Goal: Task Accomplishment & Management: Use online tool/utility

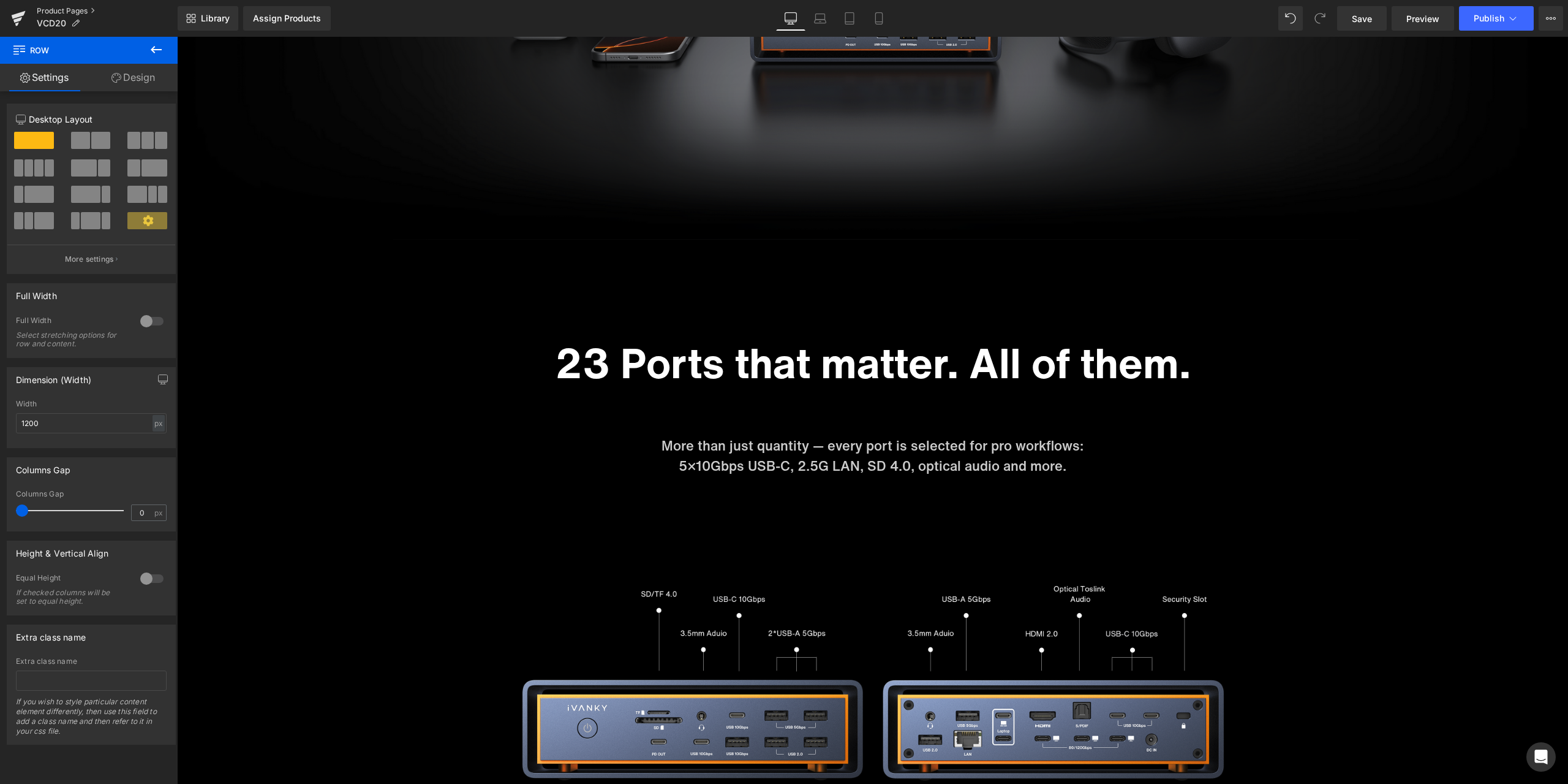
click at [76, 13] on link "Product Pages" at bounding box center [107, 11] width 141 height 9
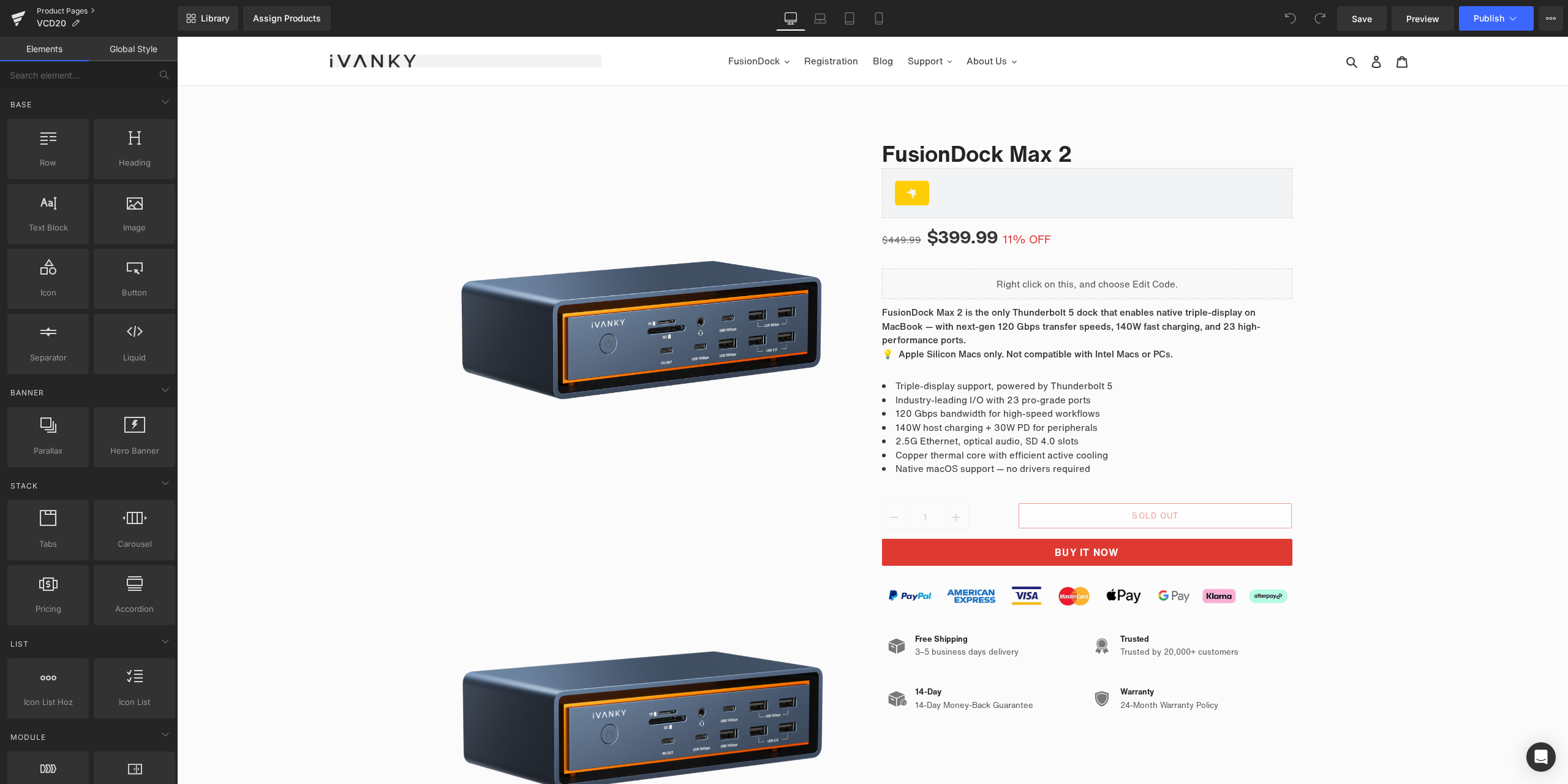
click at [74, 11] on link "Product Pages" at bounding box center [107, 11] width 141 height 9
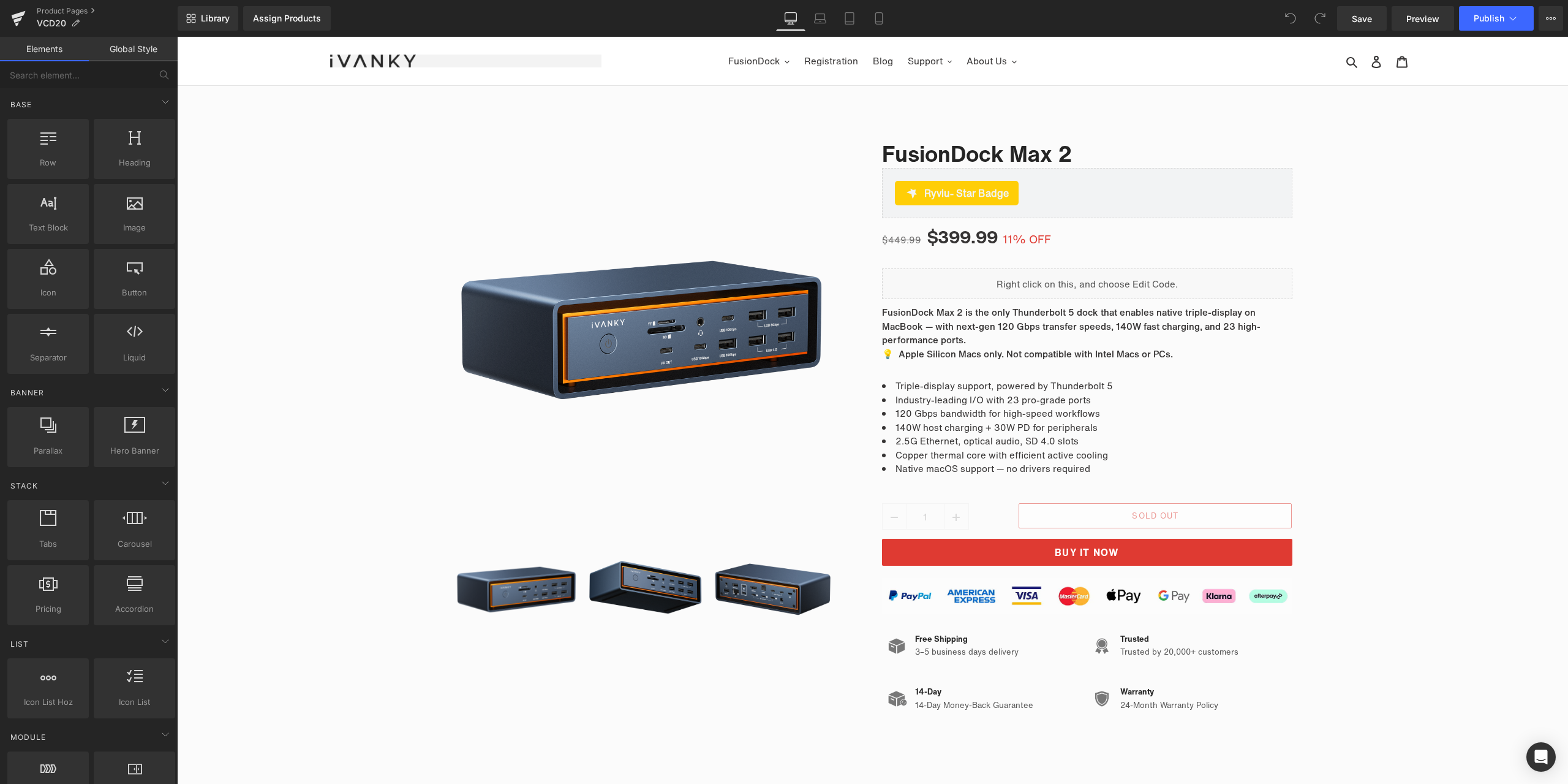
click at [1046, 11] on div "Library Assign Products Product Preview No product match your search. Please tr…" at bounding box center [874, 19] width 1391 height 24
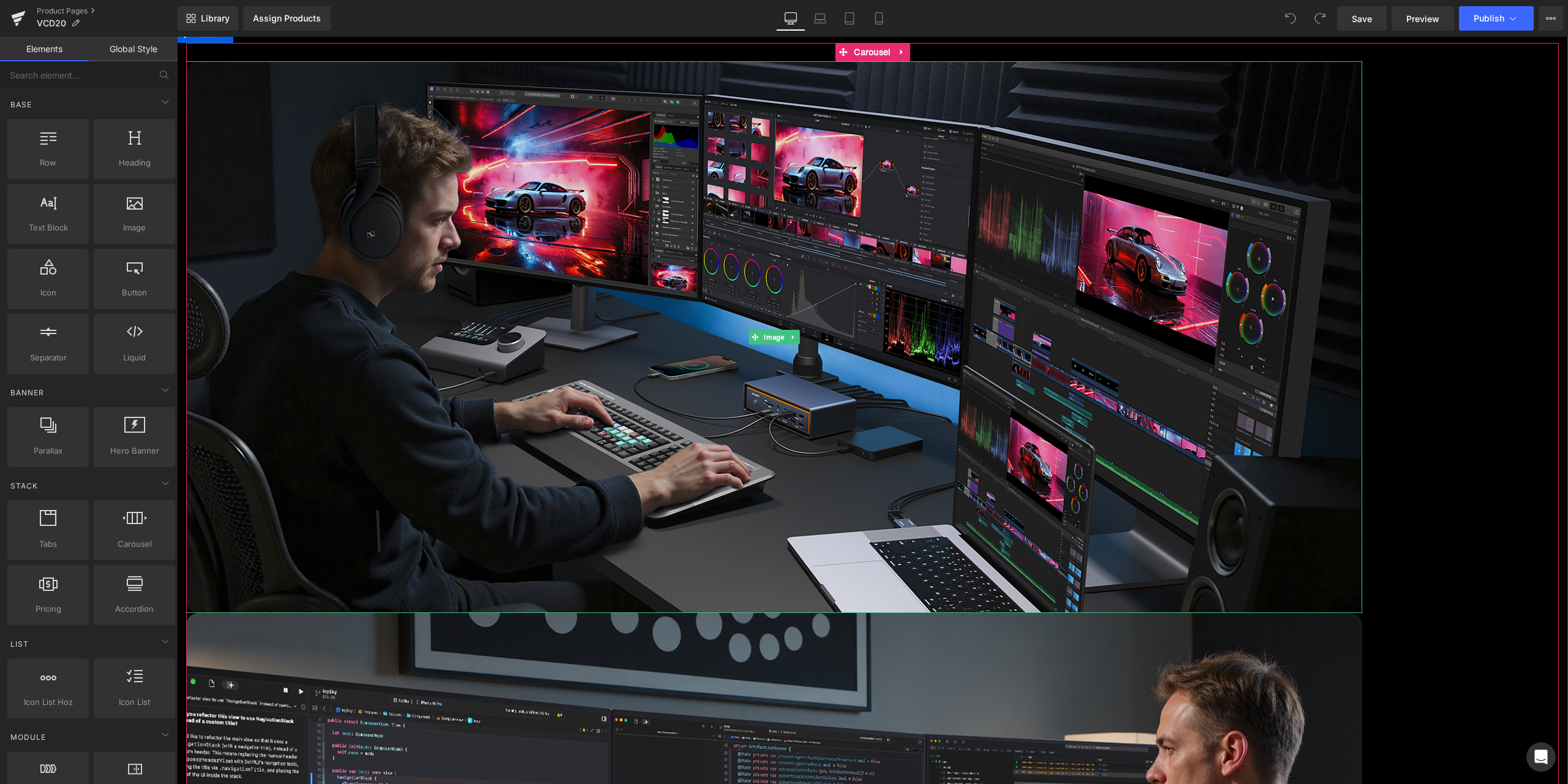
scroll to position [5207, 0]
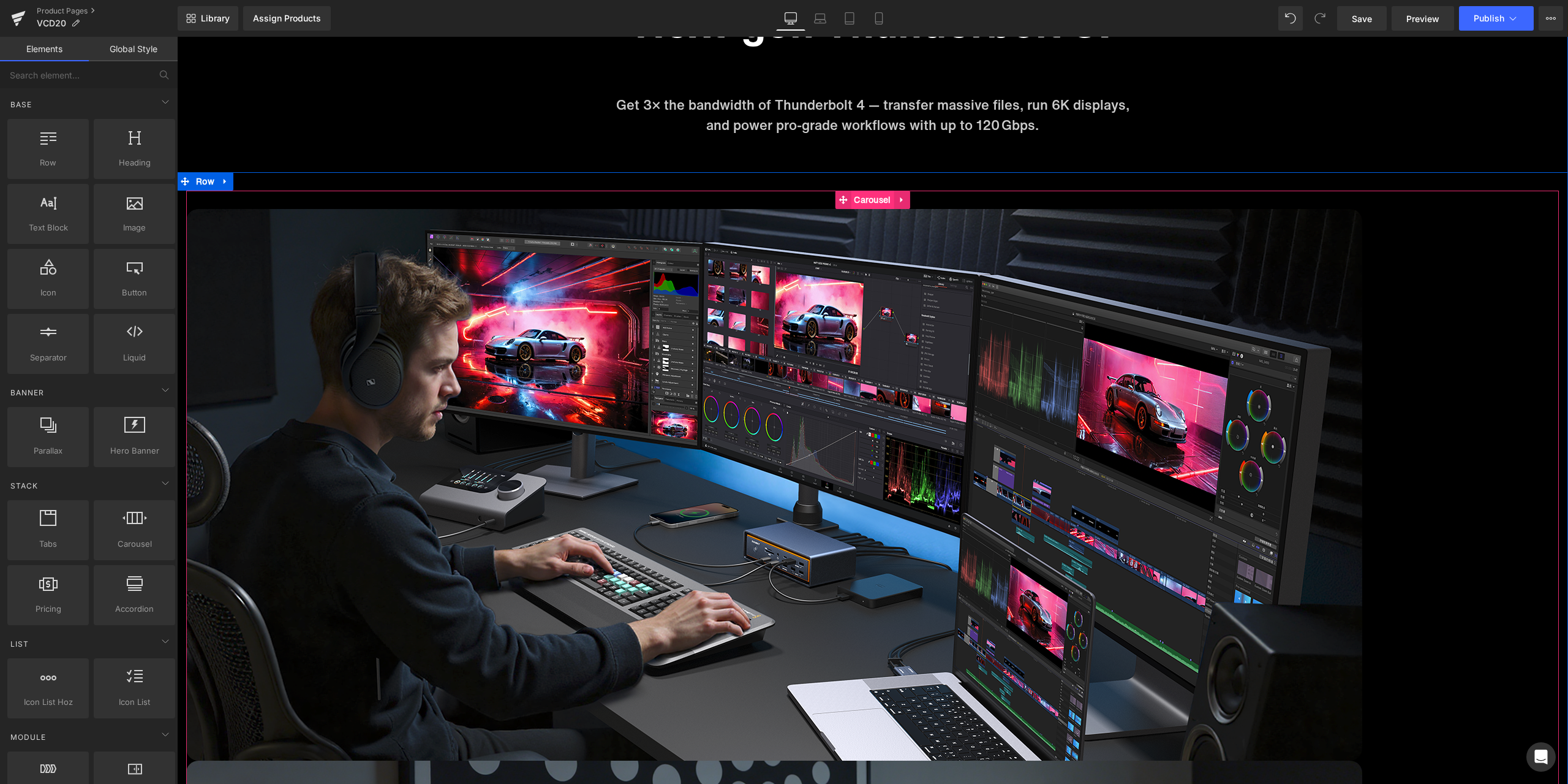
click at [864, 197] on span "Carousel" at bounding box center [873, 200] width 43 height 19
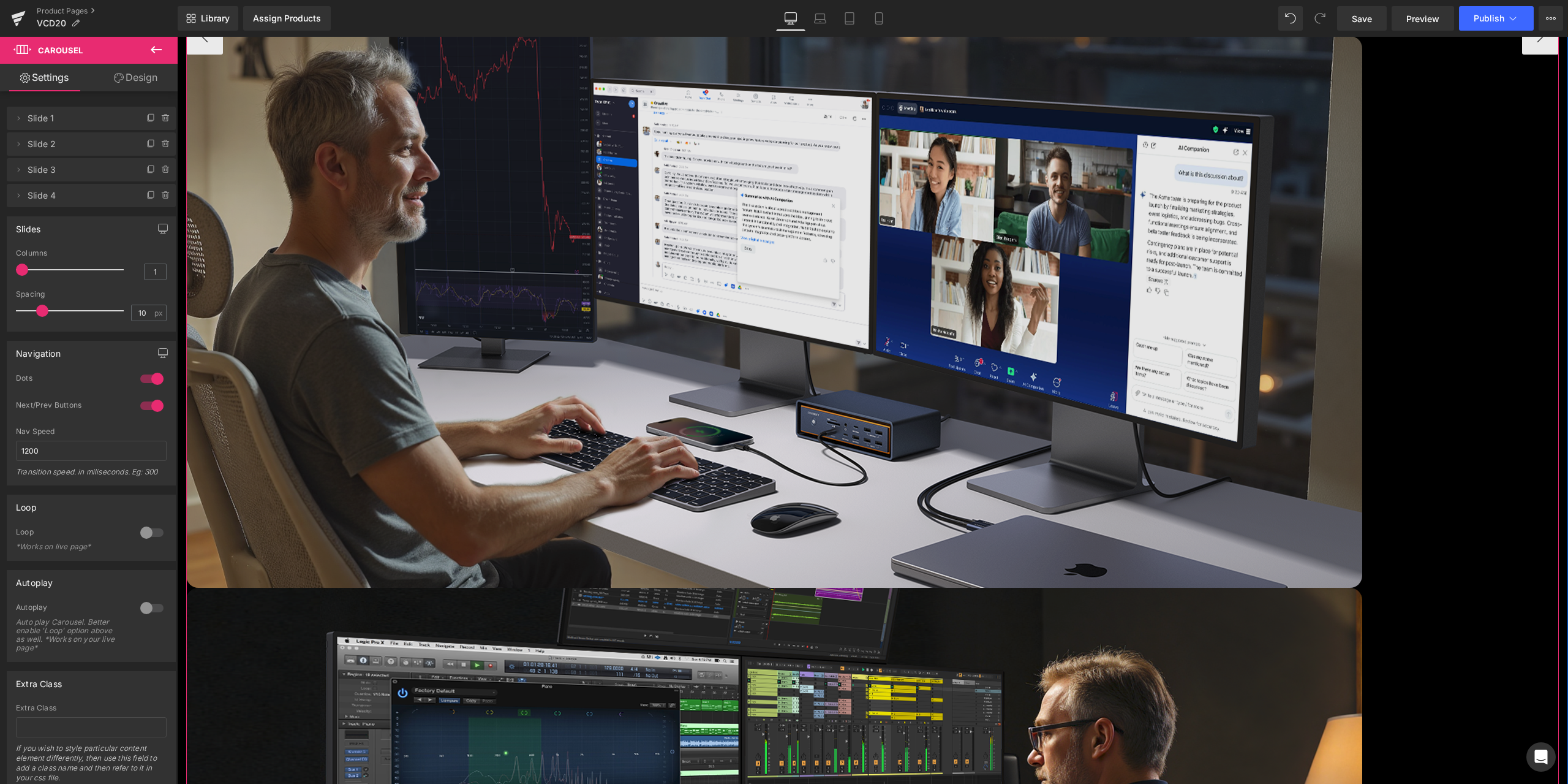
scroll to position [6310, 0]
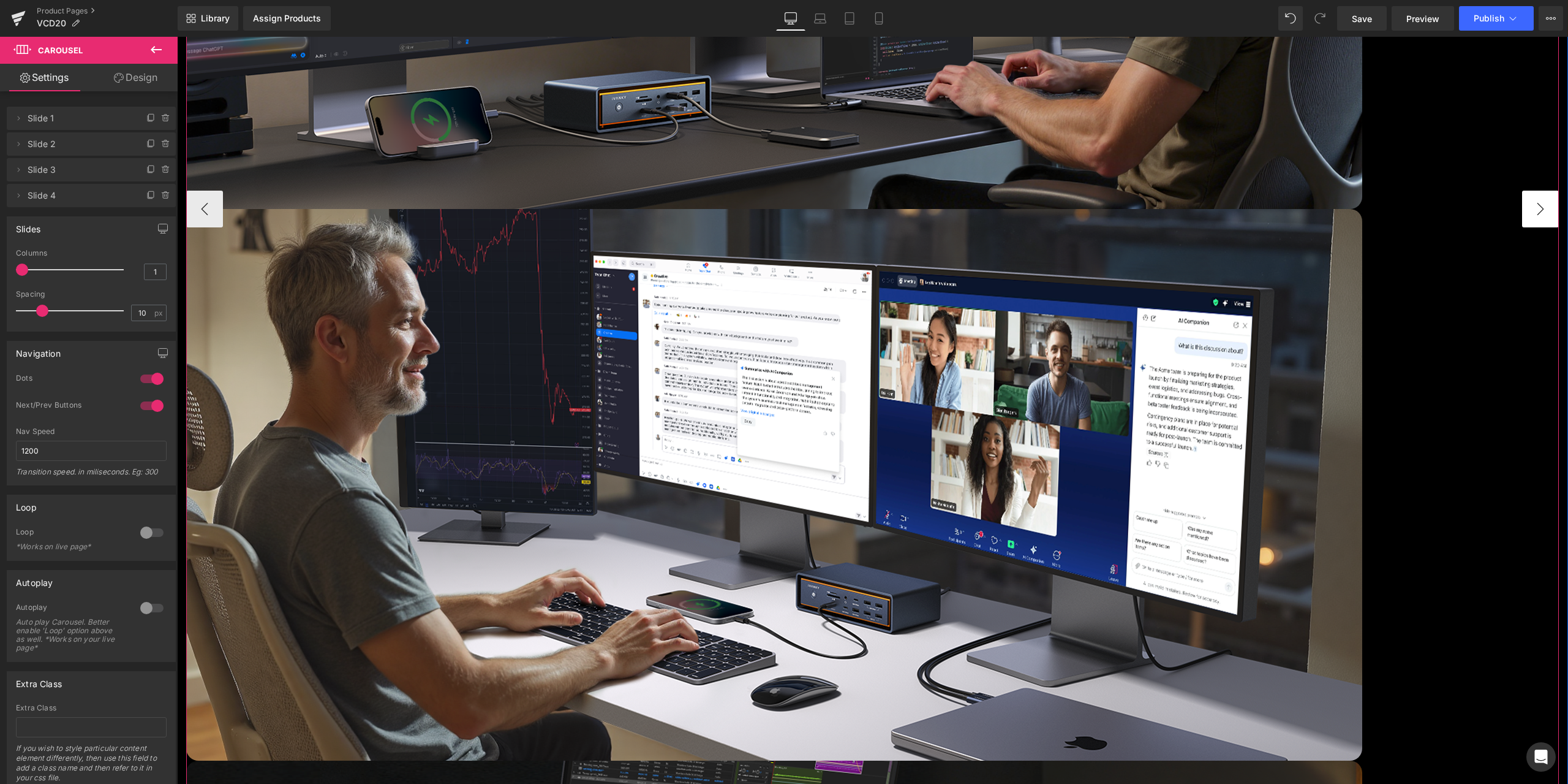
click at [1533, 224] on button "›" at bounding box center [1541, 208] width 37 height 37
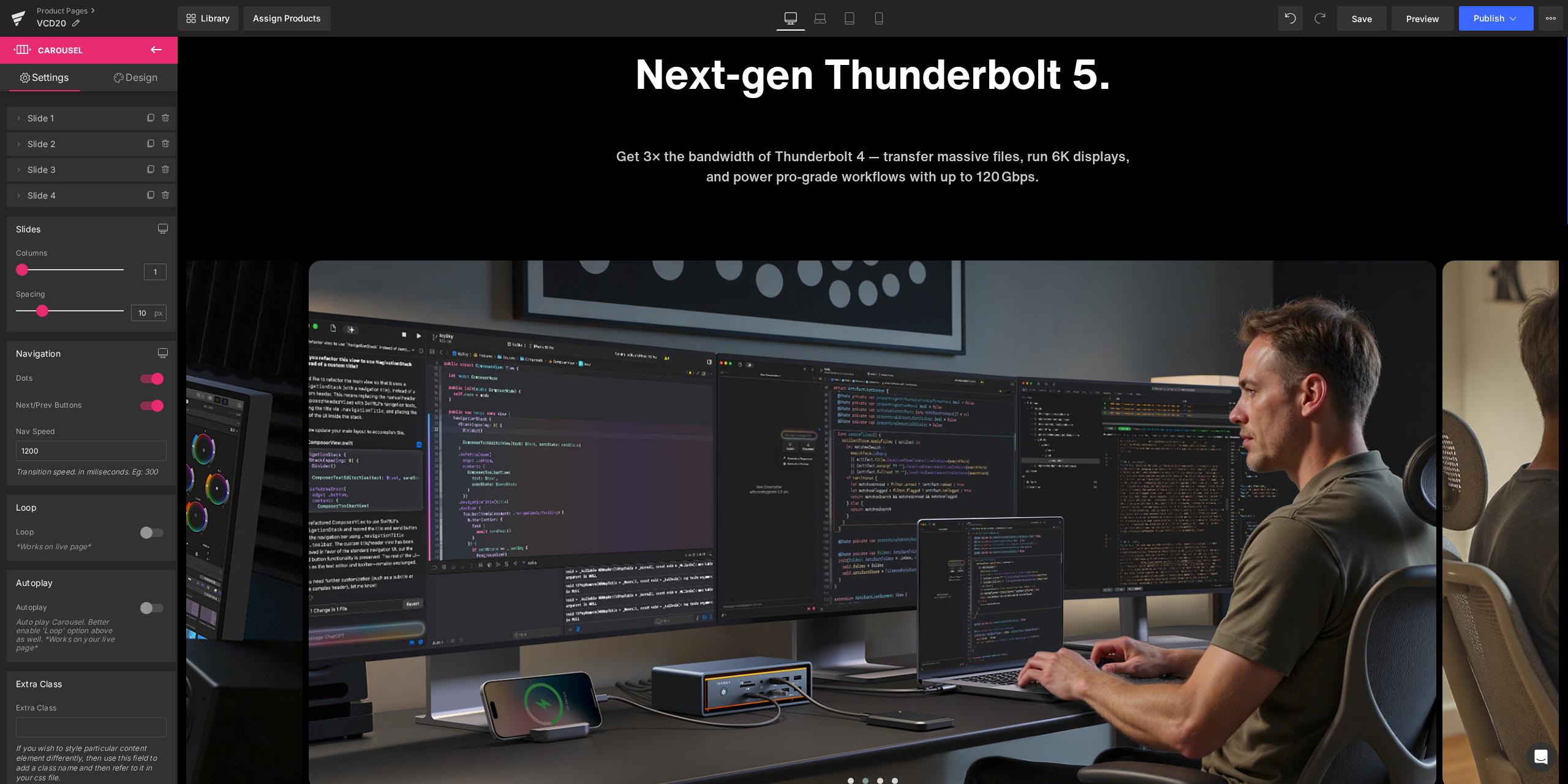
scroll to position [5146, 0]
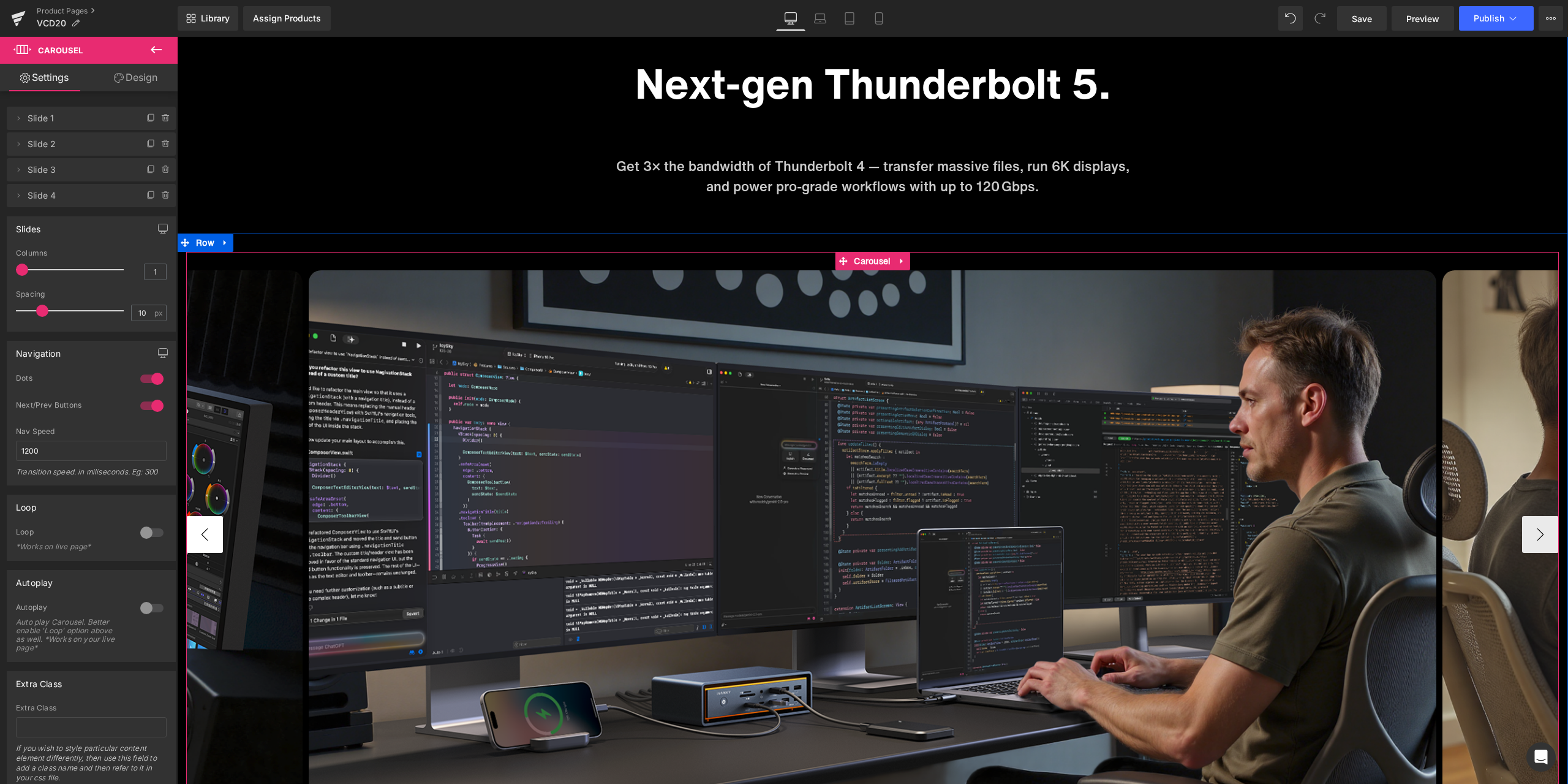
click at [206, 540] on button "‹" at bounding box center [204, 533] width 37 height 37
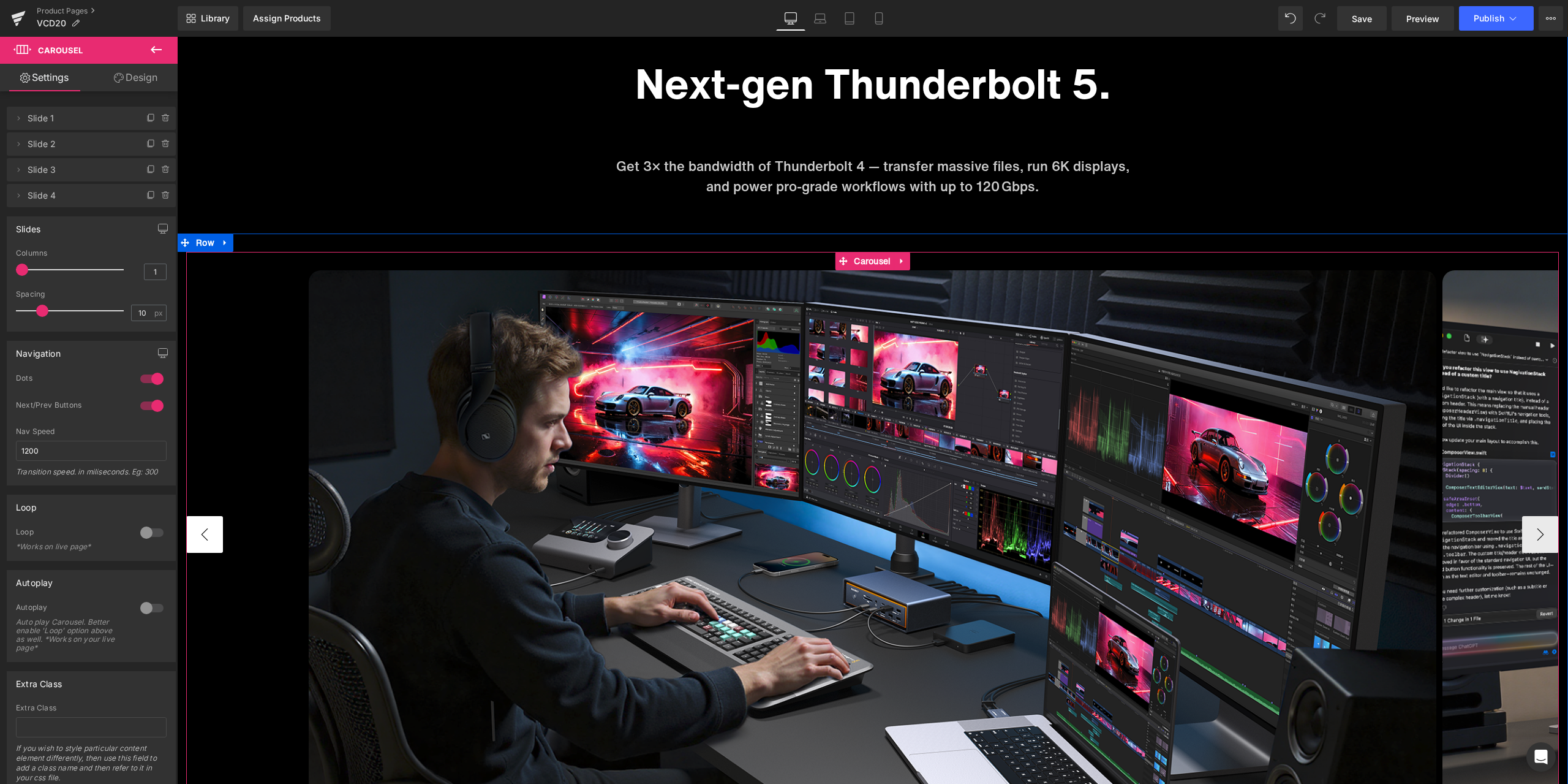
click at [206, 540] on button "‹" at bounding box center [204, 533] width 37 height 37
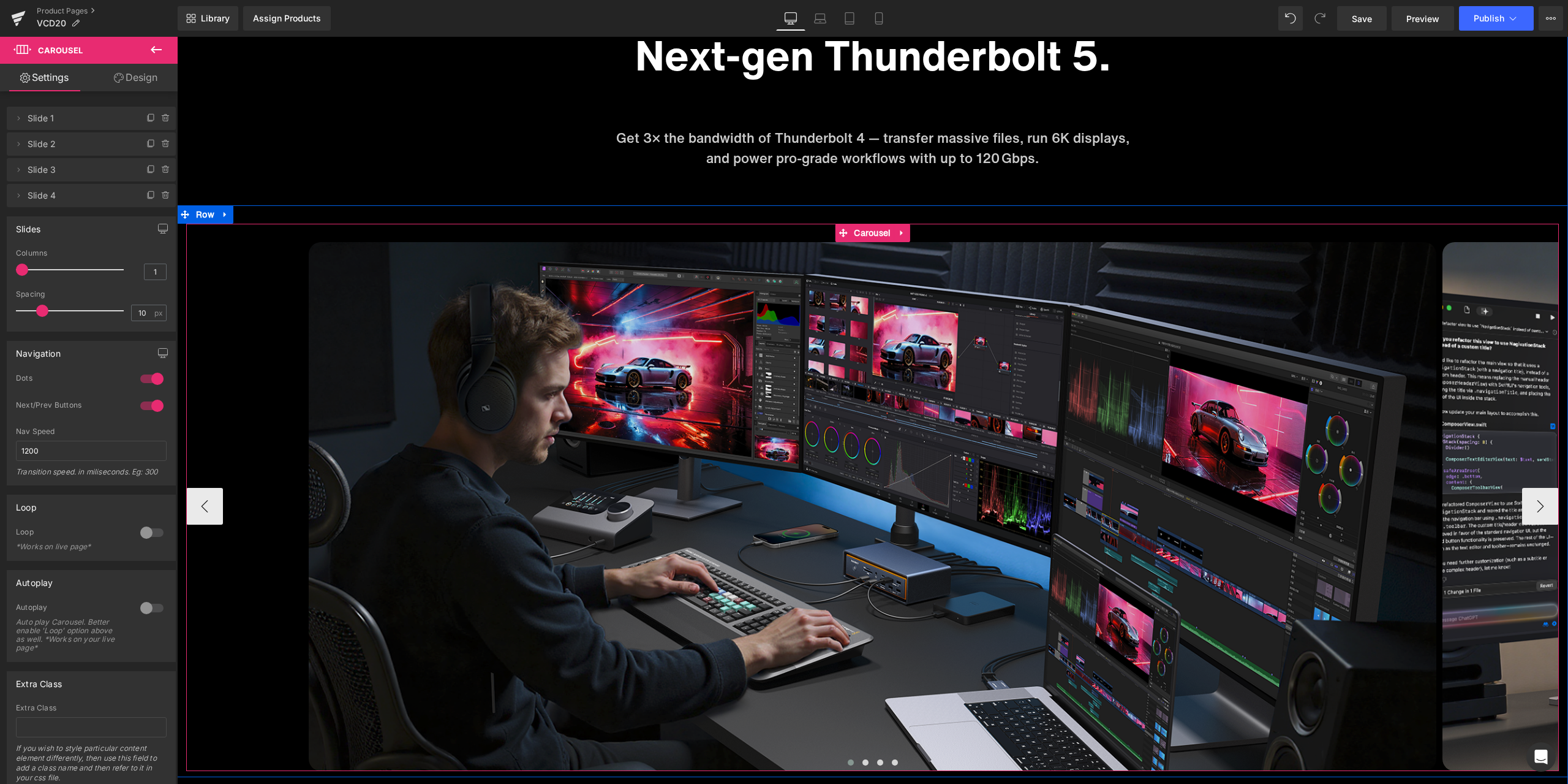
scroll to position [5268, 0]
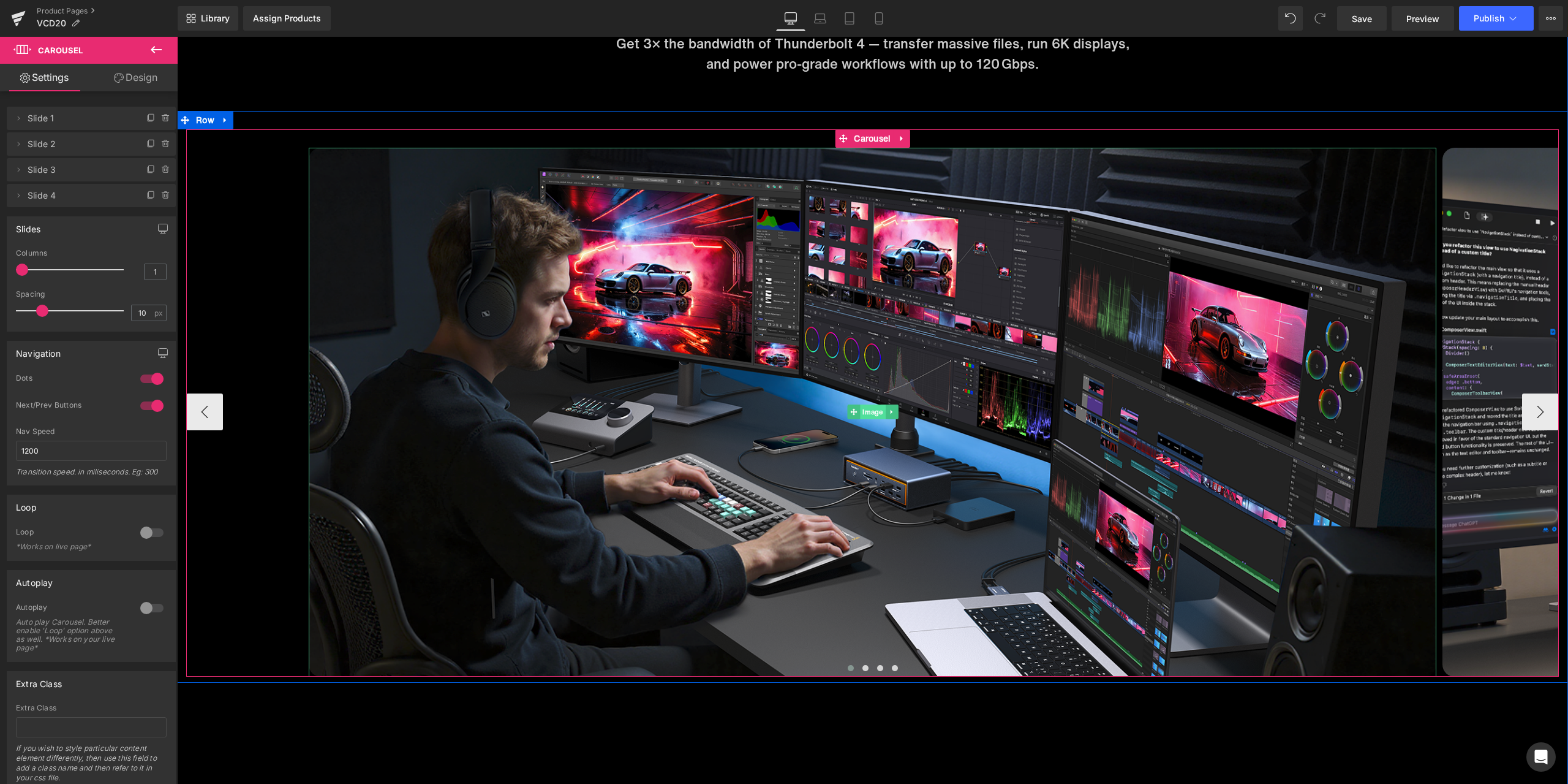
click at [873, 412] on span "Image" at bounding box center [873, 412] width 25 height 15
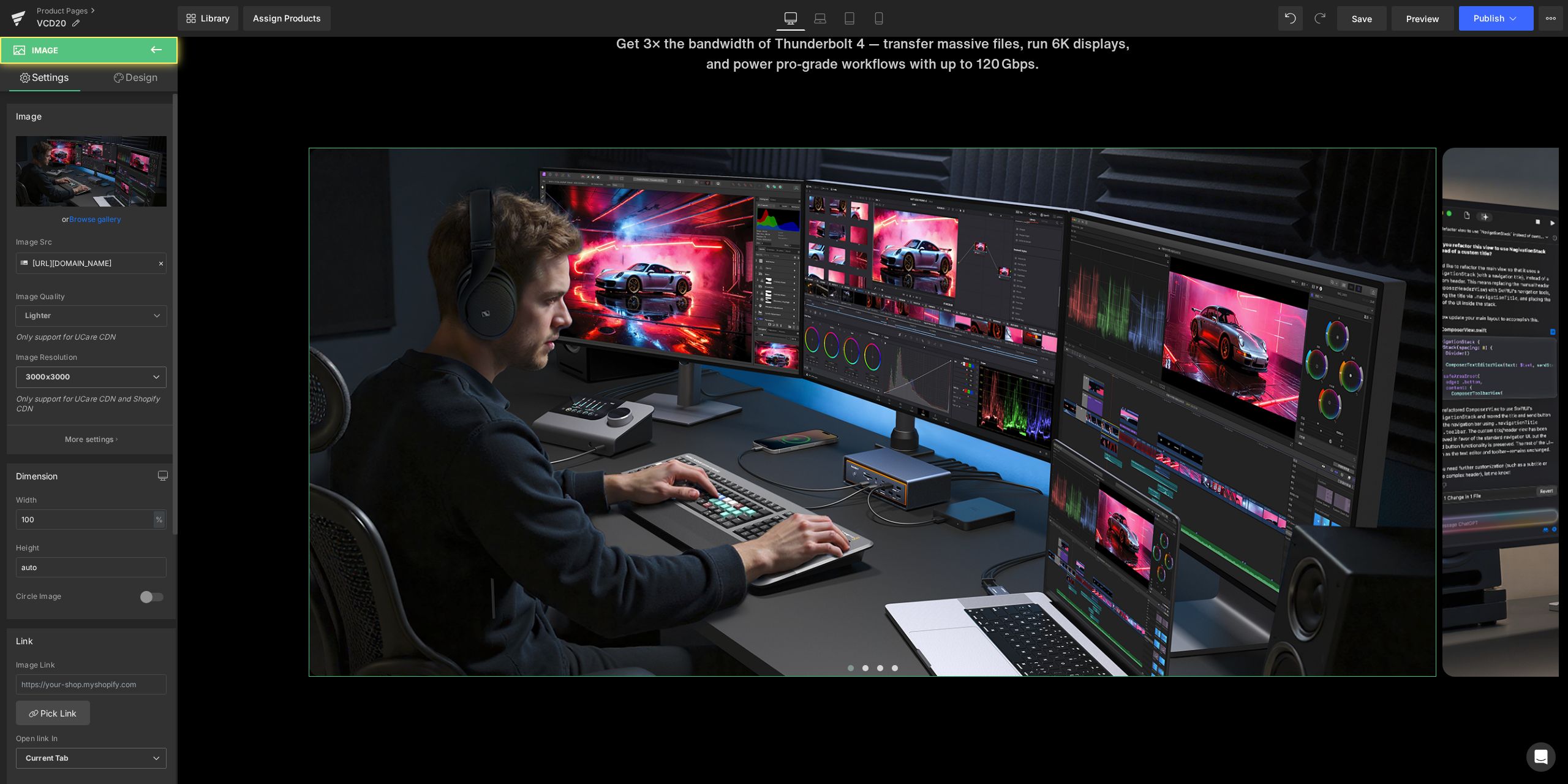
click at [156, 263] on icon at bounding box center [160, 263] width 8 height 8
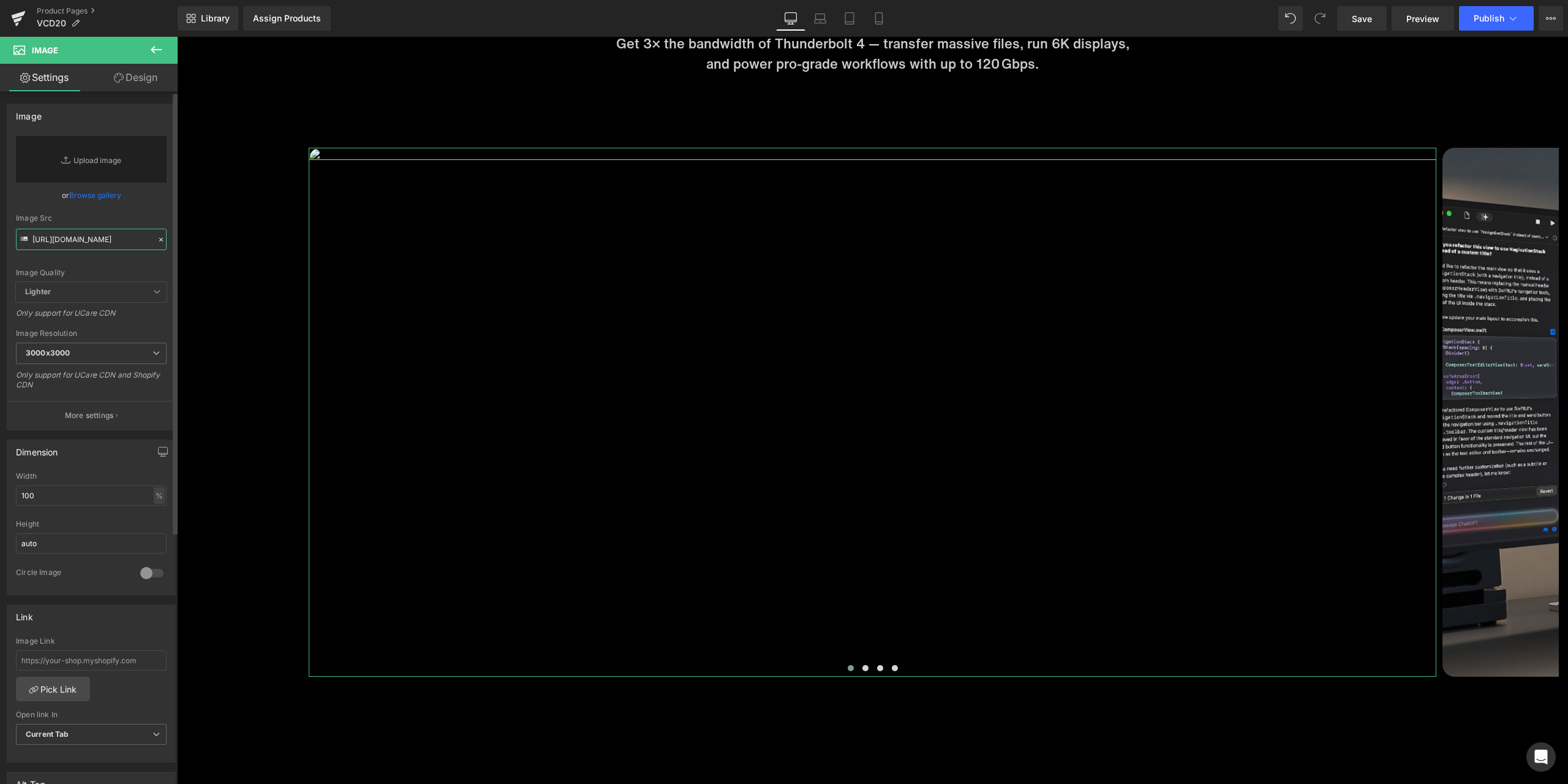
click at [118, 236] on input "https://cdn.shopify.com/s/files/1/0576/6833/7827/files/1_ceda9d04-6a80-432a-95a…" at bounding box center [91, 239] width 151 height 22
paste input "https://cdn.shopify.com/s/files/1/0576/6833/7827/files/1_a7369d8b-1bbe-44c1-8f4…"
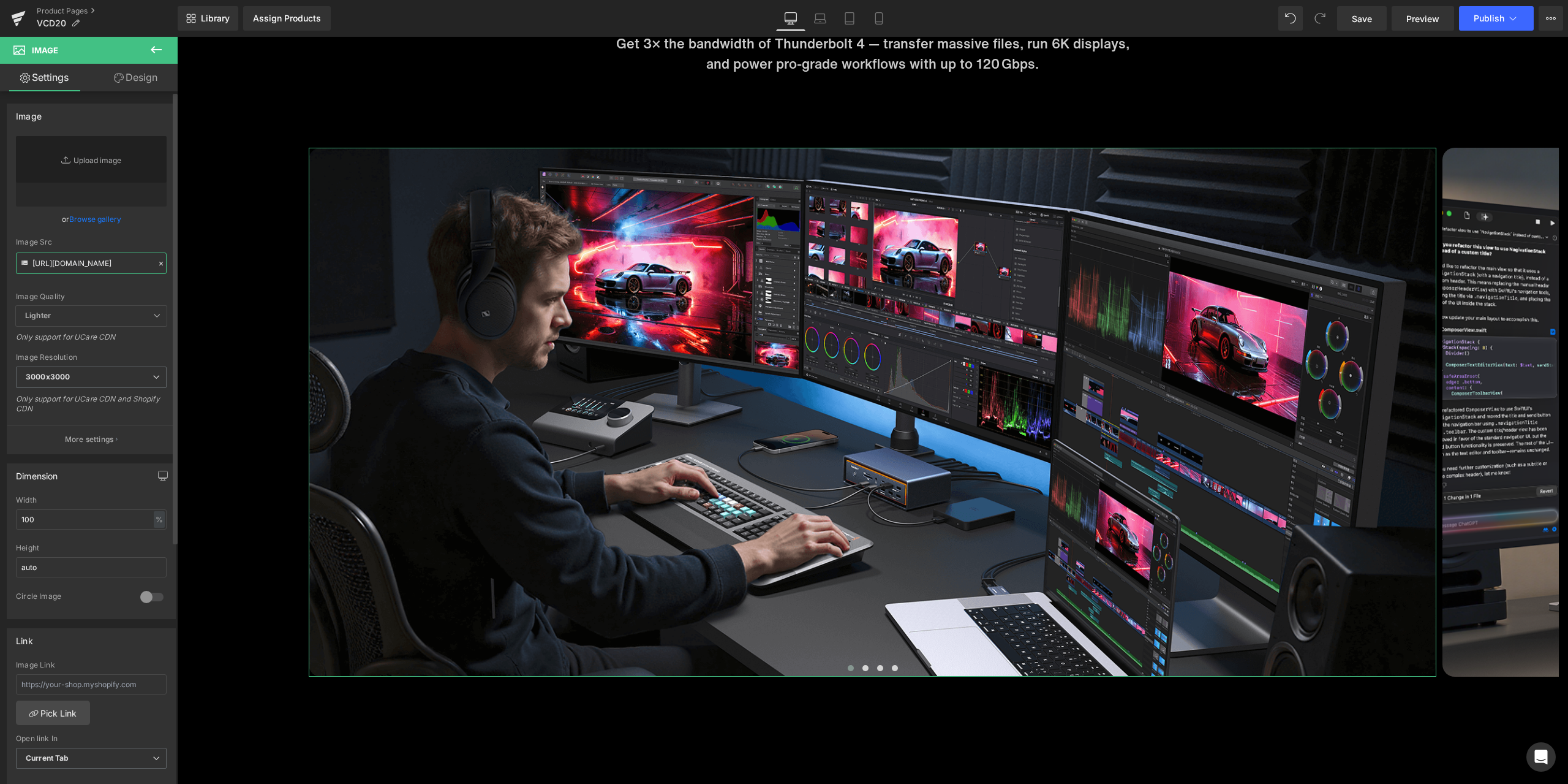
type input "https://cdn.shopify.com/s/files/1/0576/6833/7827/files/1_a7369d8b-1bbe-44c1-8f4…"
click at [158, 228] on div "Image Quality Lighter Lightest Lighter Lighter Lightest Only support for UCare …" at bounding box center [91, 220] width 151 height 170
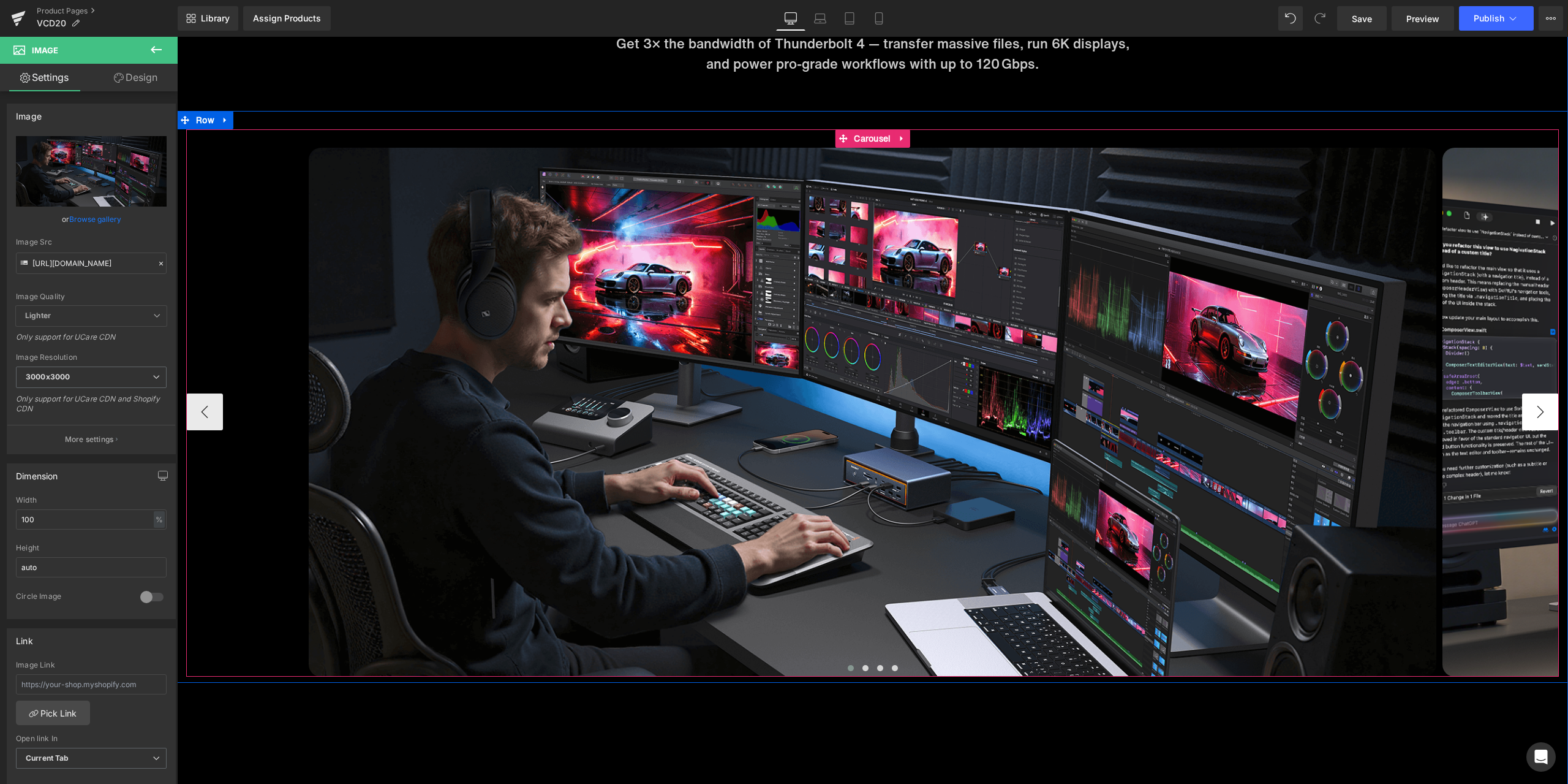
click at [1548, 414] on button "›" at bounding box center [1541, 411] width 37 height 37
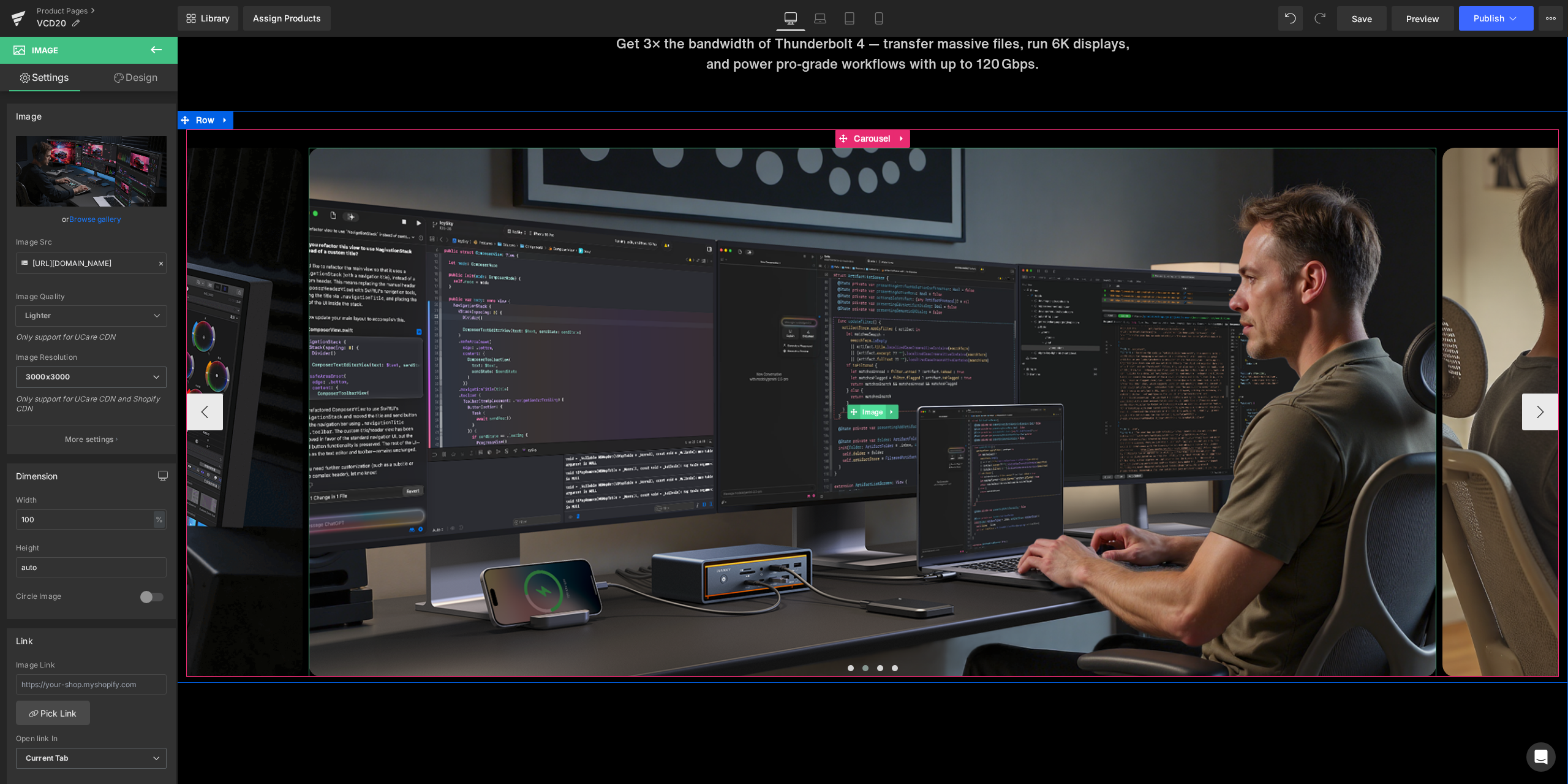
click at [866, 416] on span "Image" at bounding box center [873, 412] width 25 height 15
click at [868, 409] on span "Image" at bounding box center [873, 413] width 25 height 15
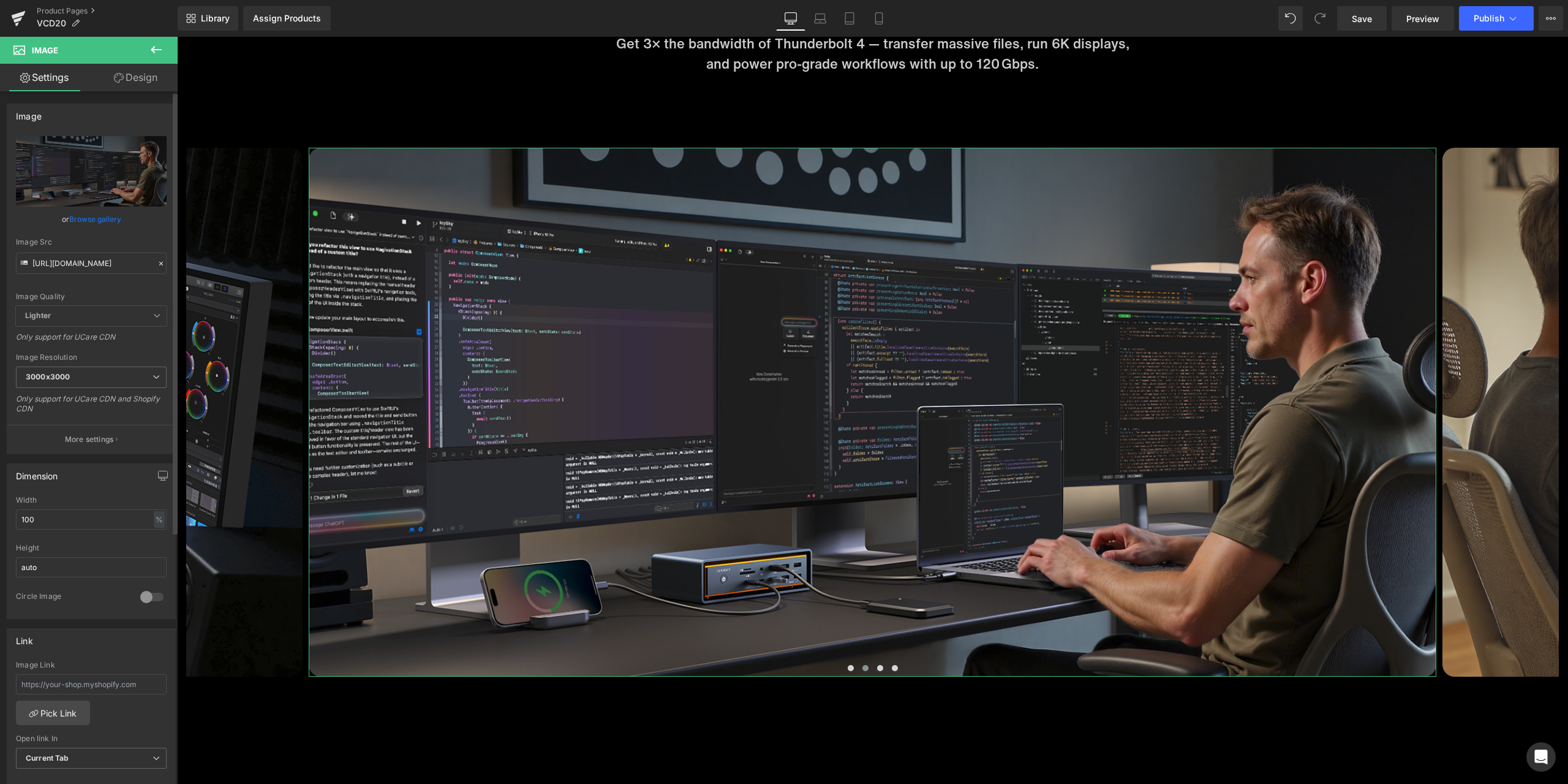
click at [157, 265] on icon at bounding box center [160, 263] width 8 height 8
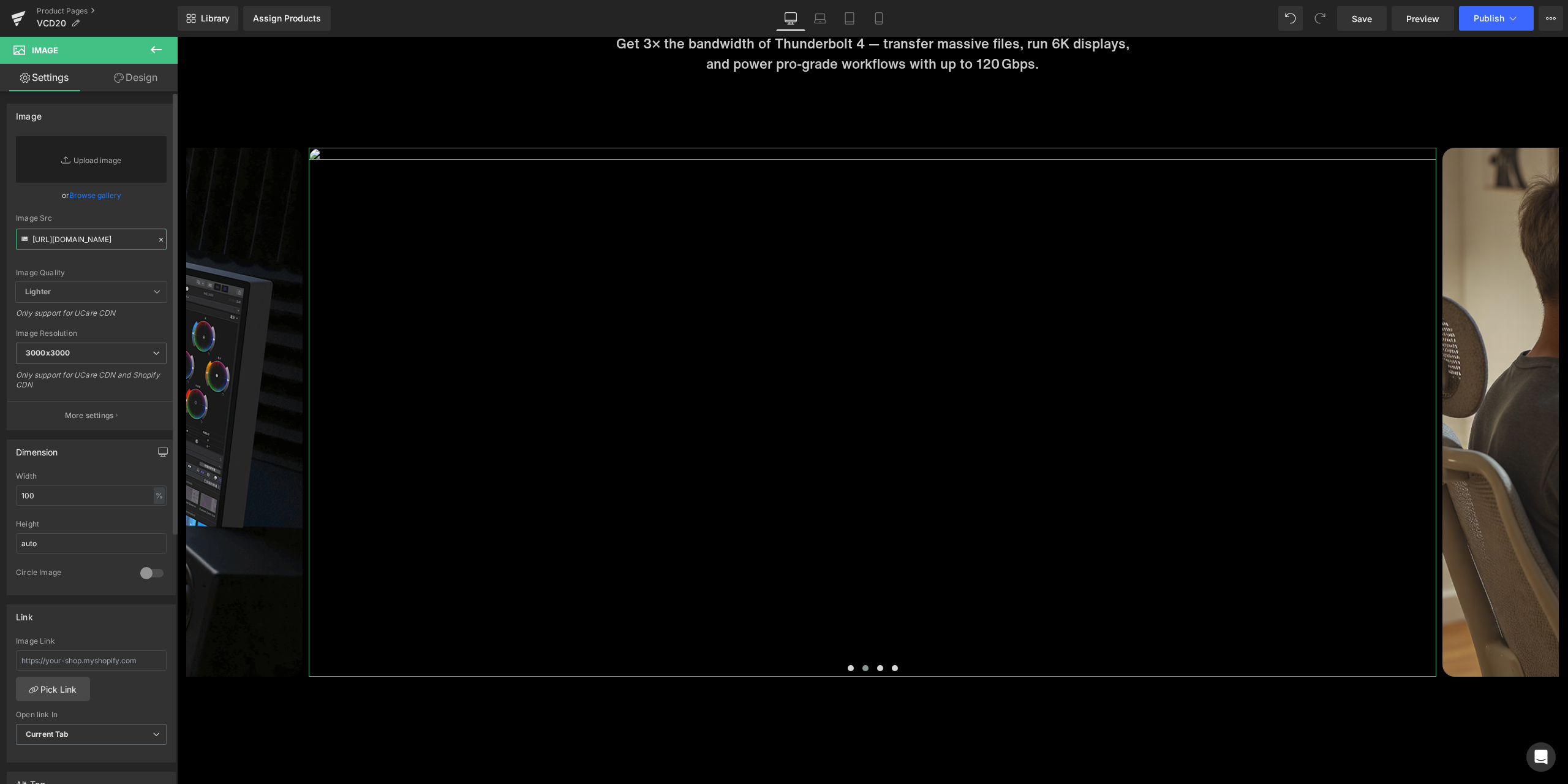
click at [107, 239] on input "https://cdn.shopify.com/s/files/1/0576/6833/7827/files/2_36736949-fd06-4e7a-9ac…" at bounding box center [91, 239] width 151 height 22
paste input "https://cdn.shopify.com/s/files/1/0576/6833/7827/files/4_e26d16ff-b61c-4435-a0b…"
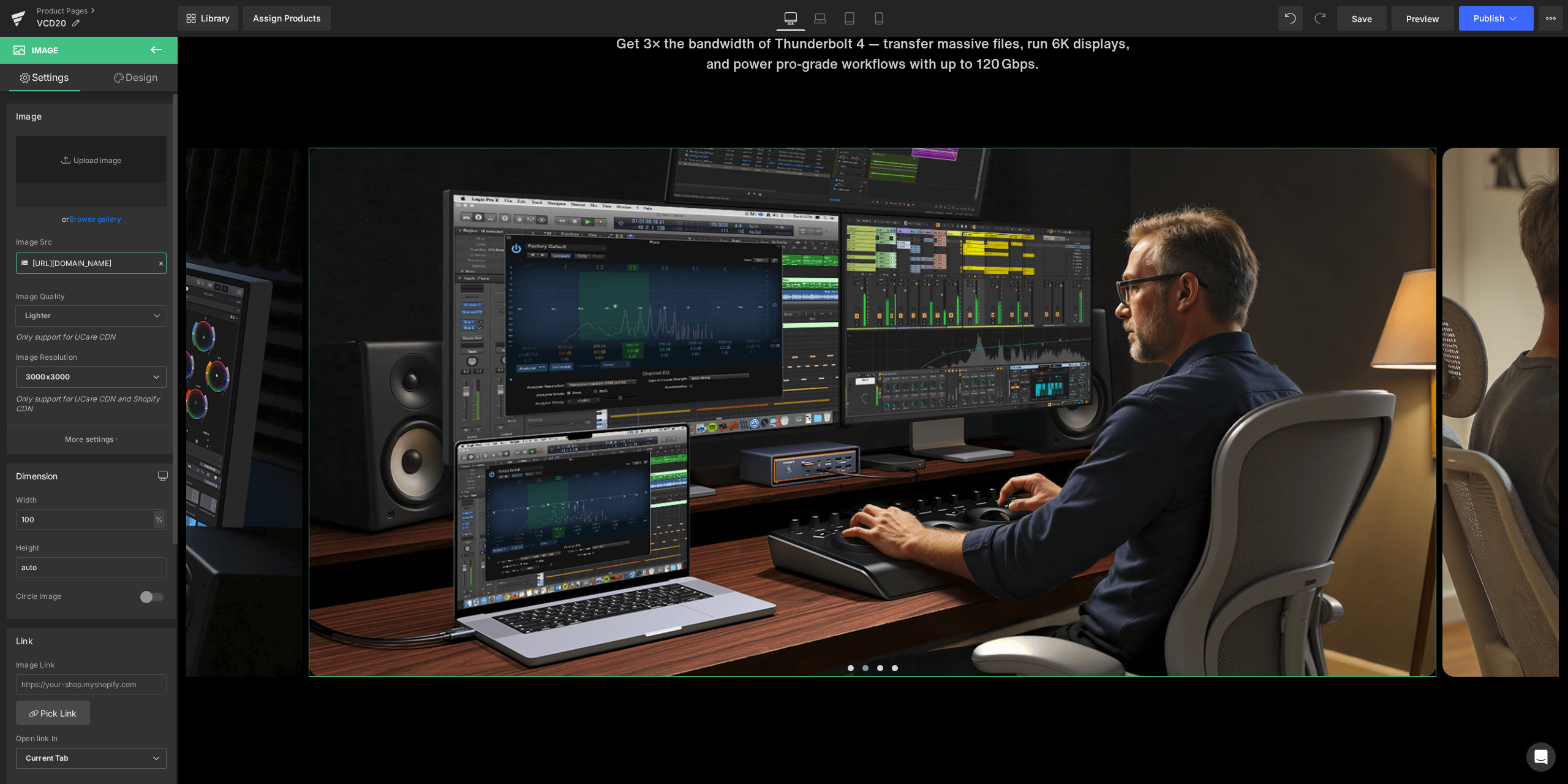
type input "https://cdn.shopify.com/s/files/1/0576/6833/7827/files/4_e26d16ff-b61c-4435-a0b…"
click at [141, 232] on div "Image Quality Lighter Lightest Lighter Lighter Lightest Only support for UCare …" at bounding box center [91, 220] width 151 height 170
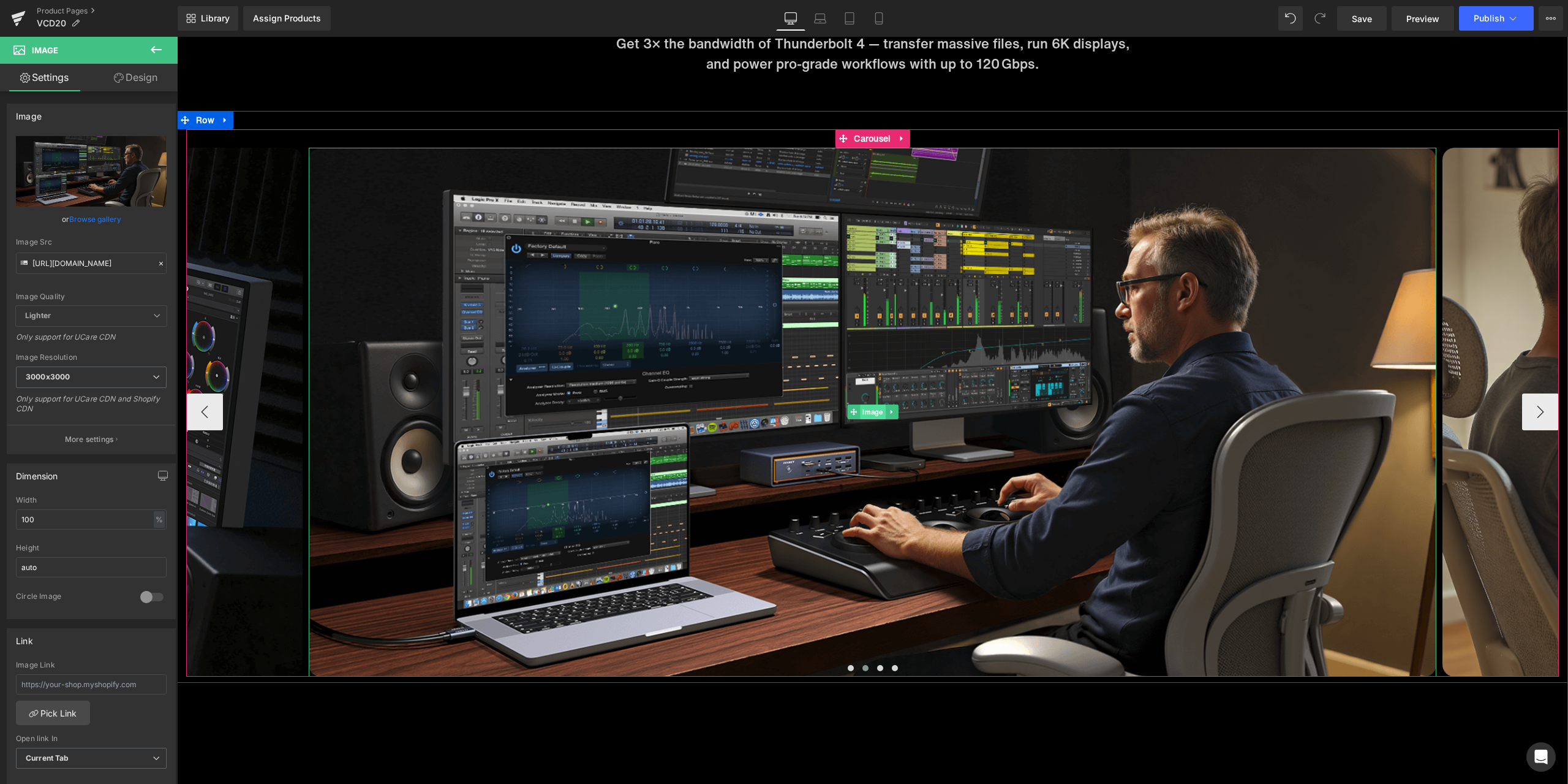
click at [860, 413] on span "Image" at bounding box center [873, 412] width 25 height 15
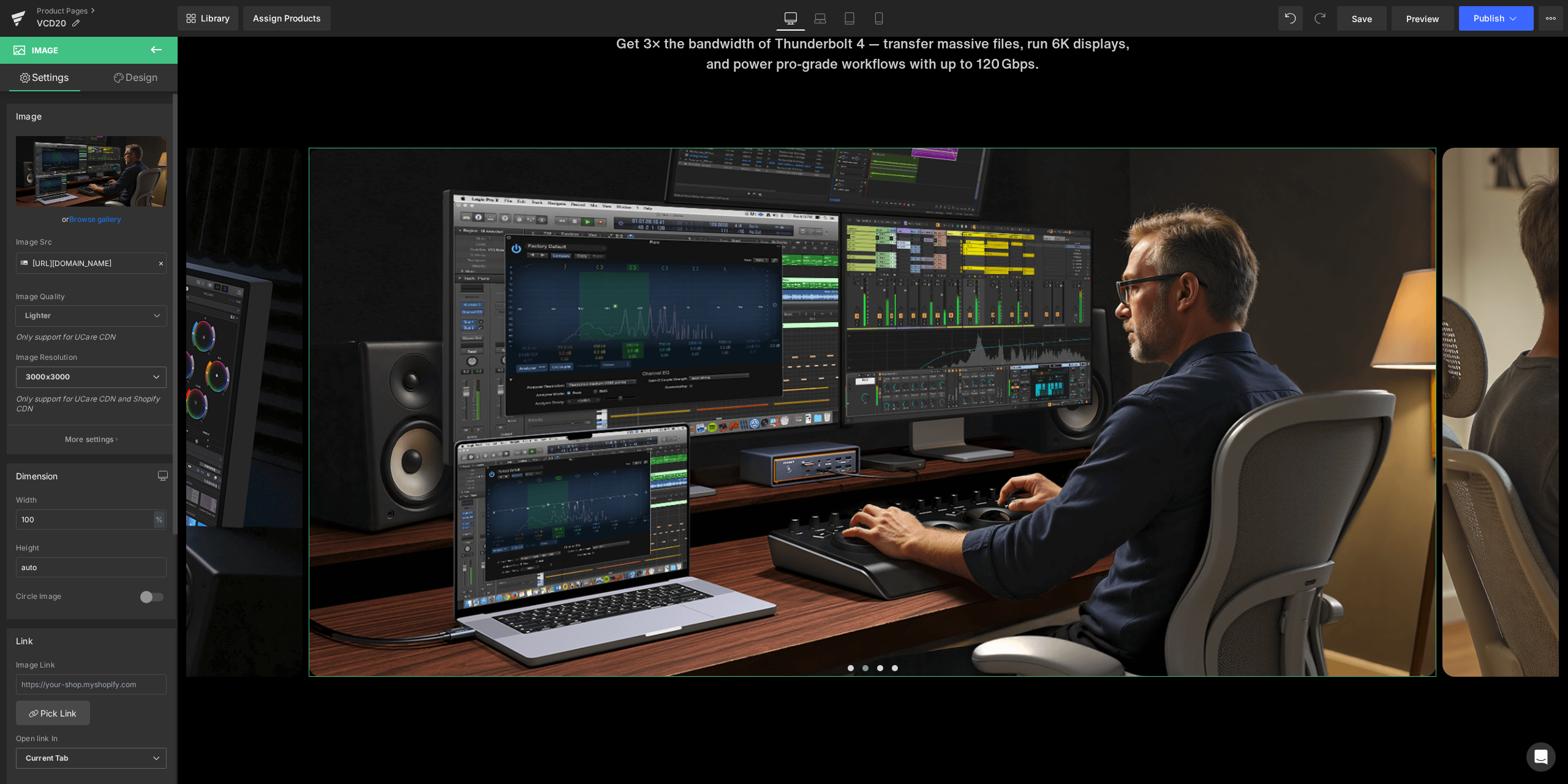
click at [156, 264] on icon at bounding box center [160, 263] width 8 height 8
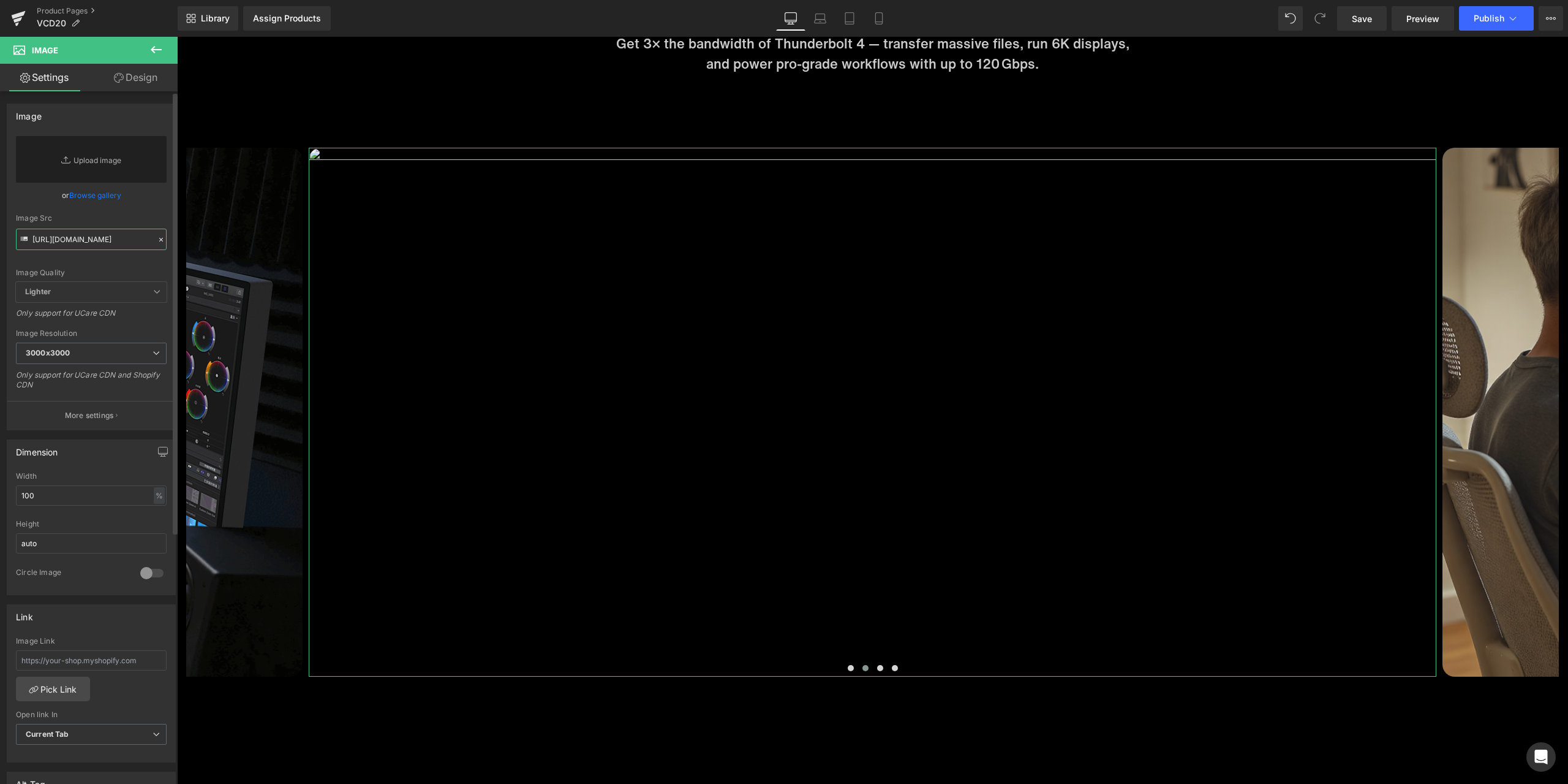
click at [96, 244] on input "https://cdn.shopify.com/s/files/1/0576/6833/7827/files/4_e26d16ff-b61c-4435-a0b…" at bounding box center [91, 239] width 151 height 22
paste input "https://cdn.shopify.com/s/files/1/0576/6833/7827/files/2_9fb9a0b9-5dd2-4ed9-91c…"
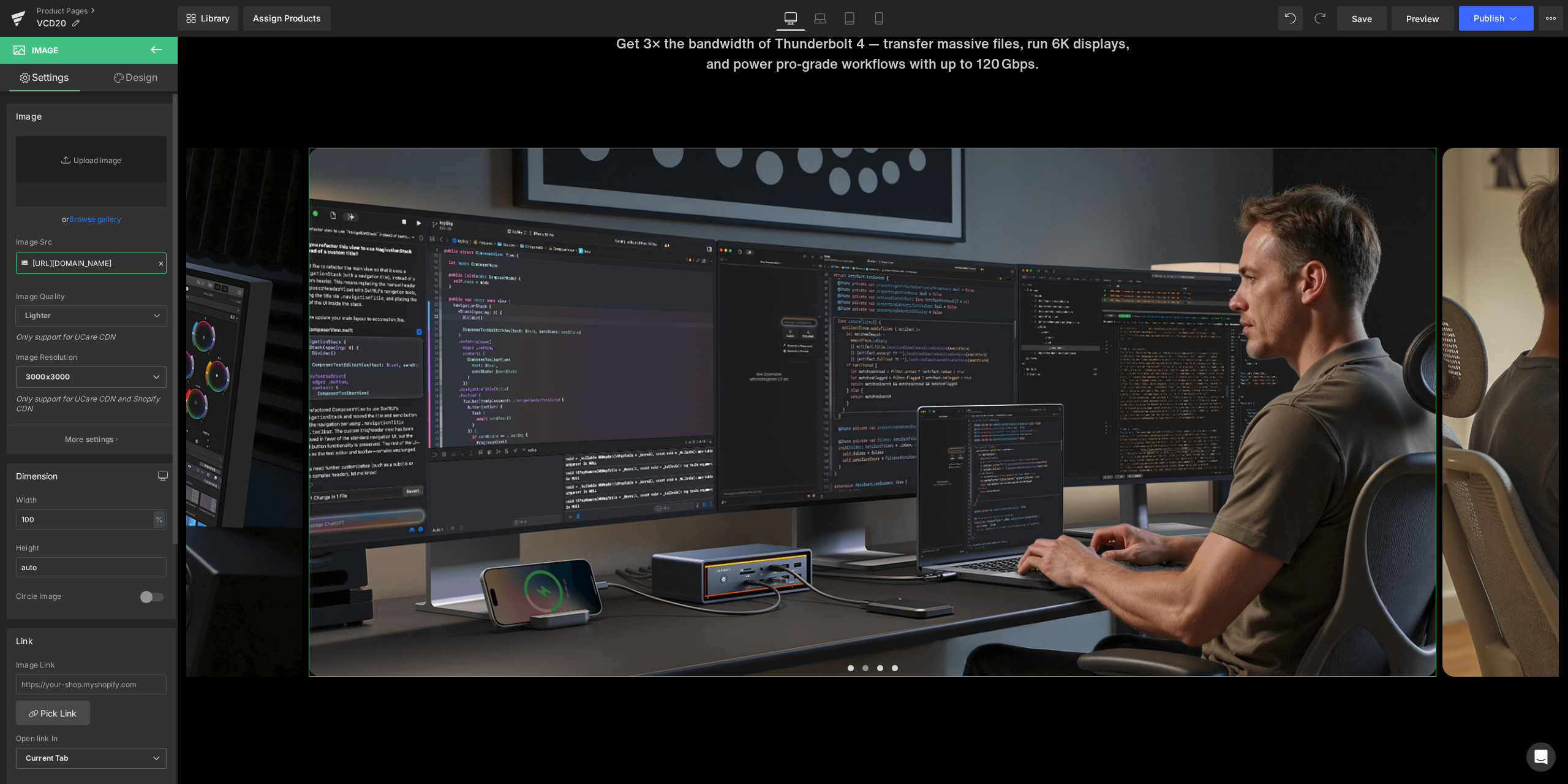
type input "https://cdn.shopify.com/s/files/1/0576/6833/7827/files/2_9fb9a0b9-5dd2-4ed9-91c…"
click at [141, 237] on div "Image Src" at bounding box center [91, 241] width 151 height 8
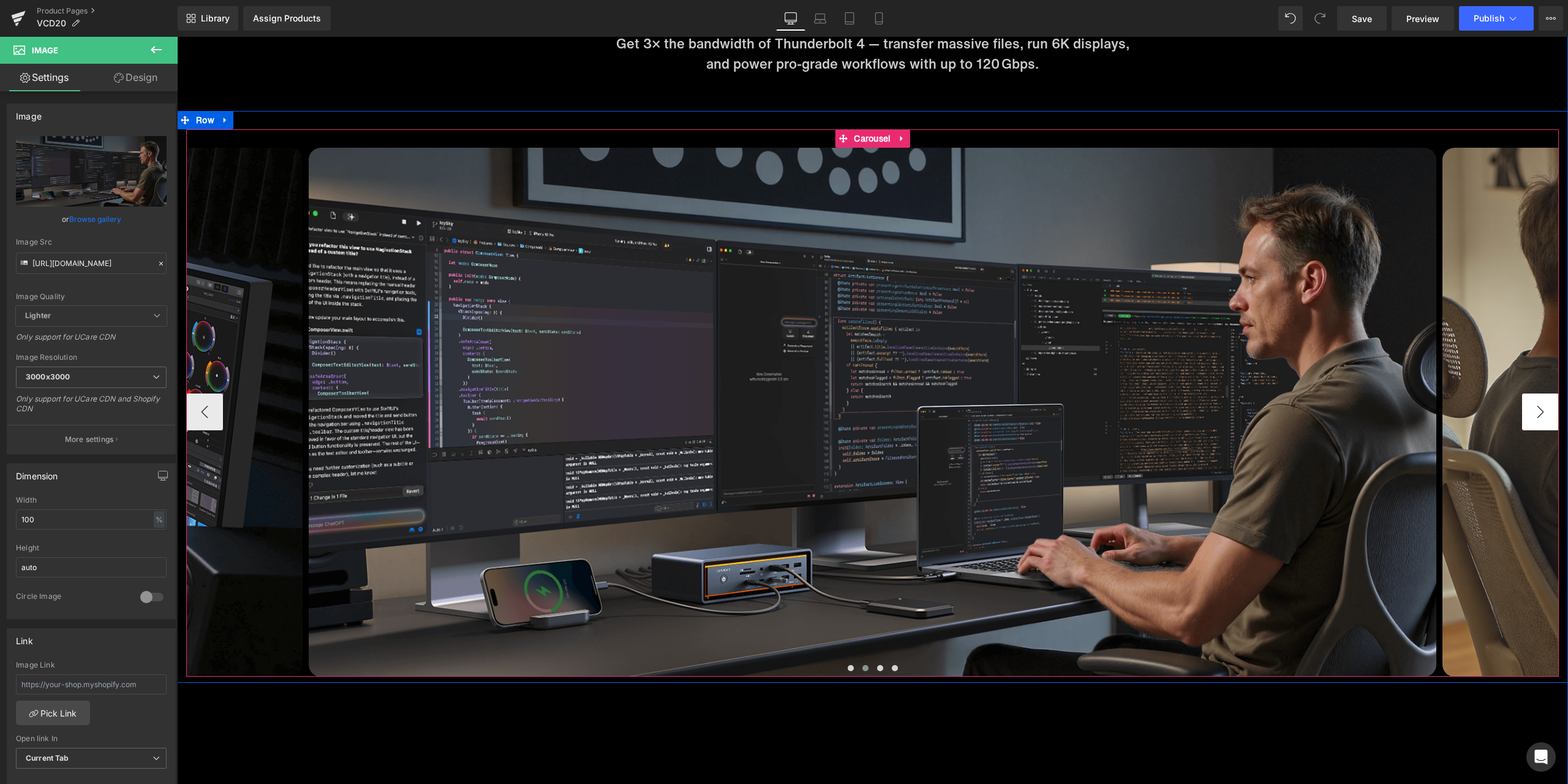
click at [1526, 407] on button "›" at bounding box center [1541, 411] width 37 height 37
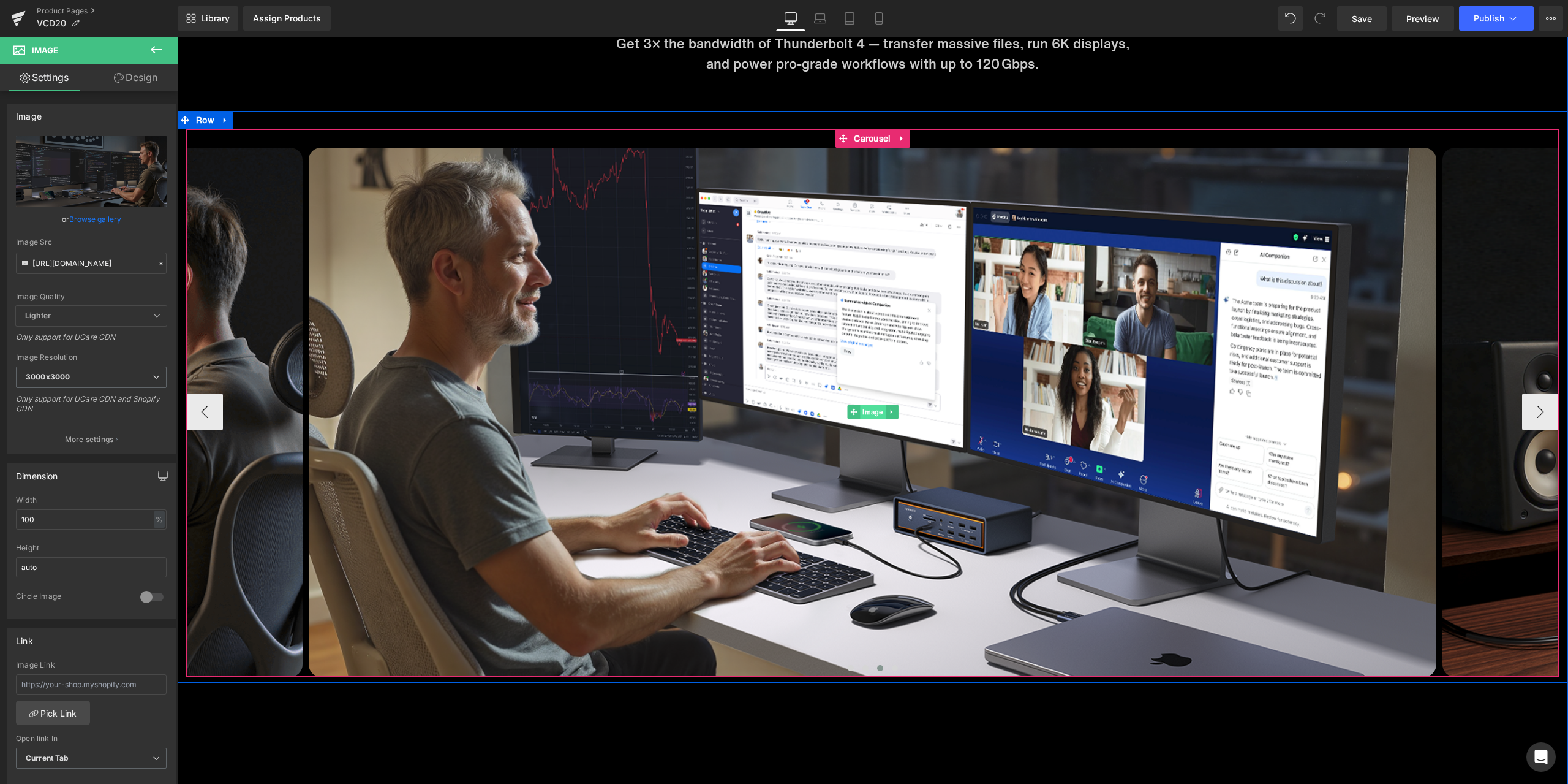
click at [875, 413] on span "Image" at bounding box center [873, 412] width 25 height 15
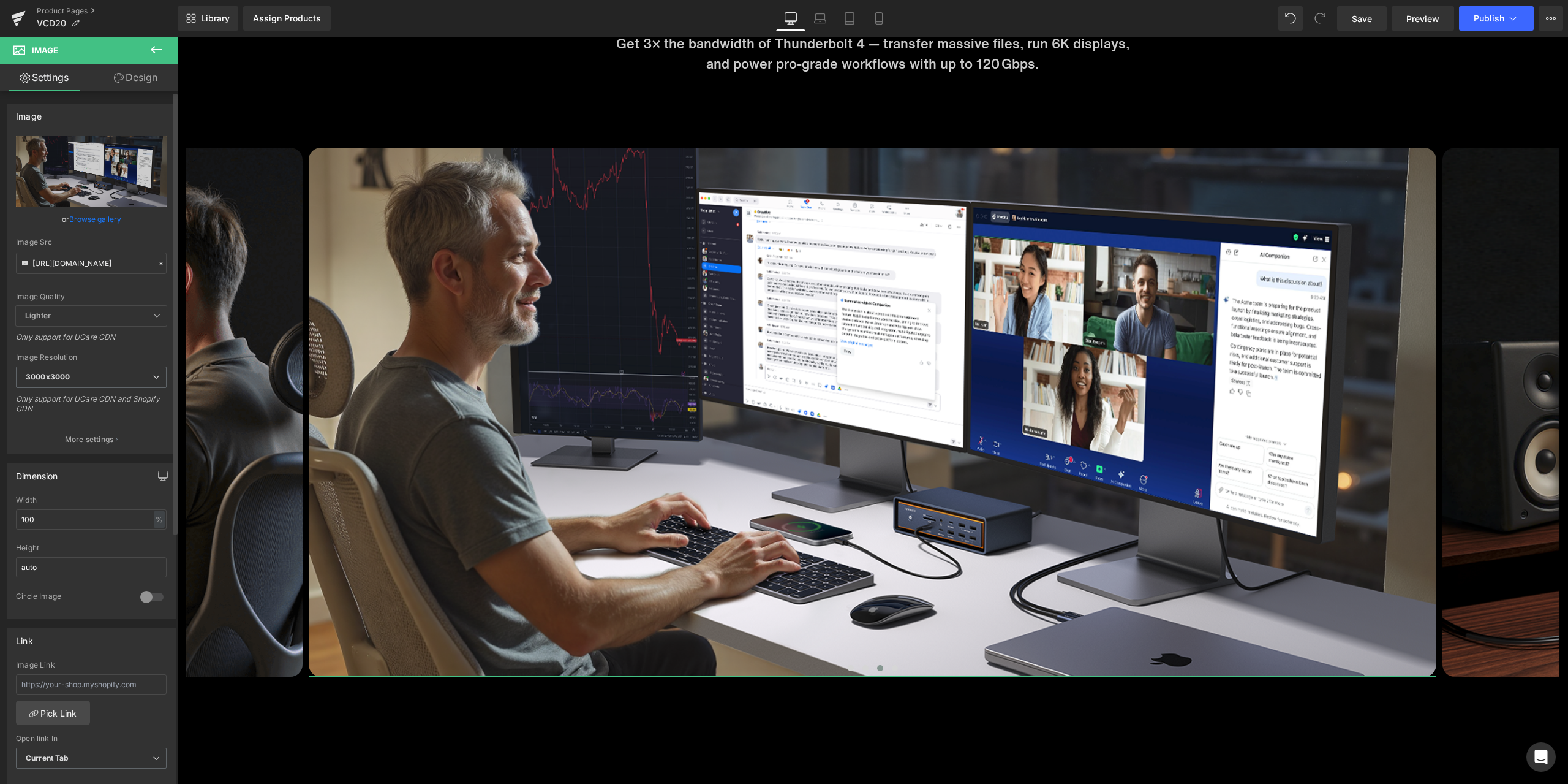
click at [157, 266] on icon at bounding box center [160, 263] width 8 height 8
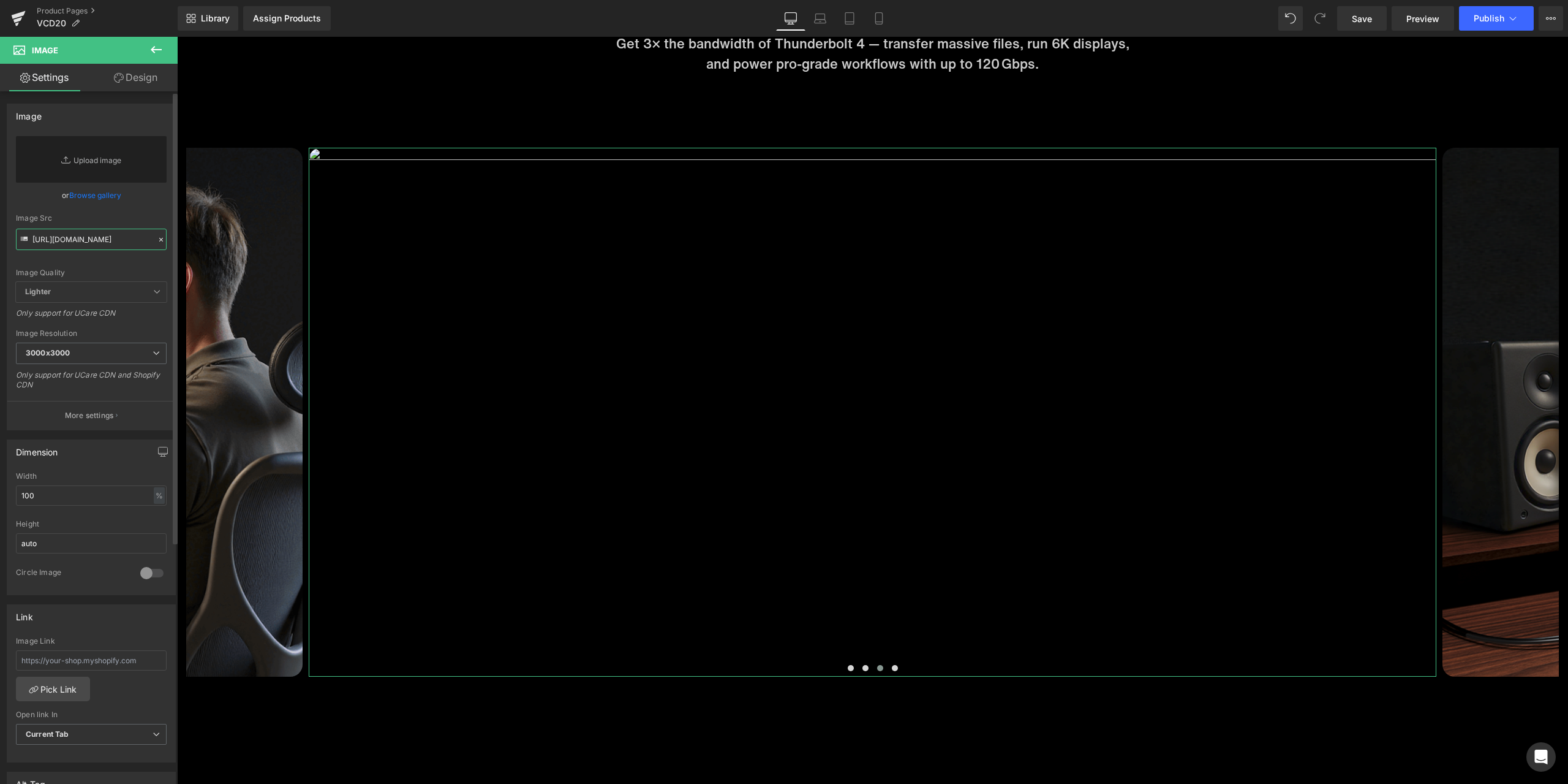
click at [106, 243] on input "https://cdn.shopify.com/s/files/1/0576/6833/7827/files/3_eedf549d-11e3-4e86-aac…" at bounding box center [91, 239] width 151 height 22
paste input "https://cdn.shopify.com/s/files/1/0576/6833/7827/files/3_5a05b809-bd95-474a-ae7…"
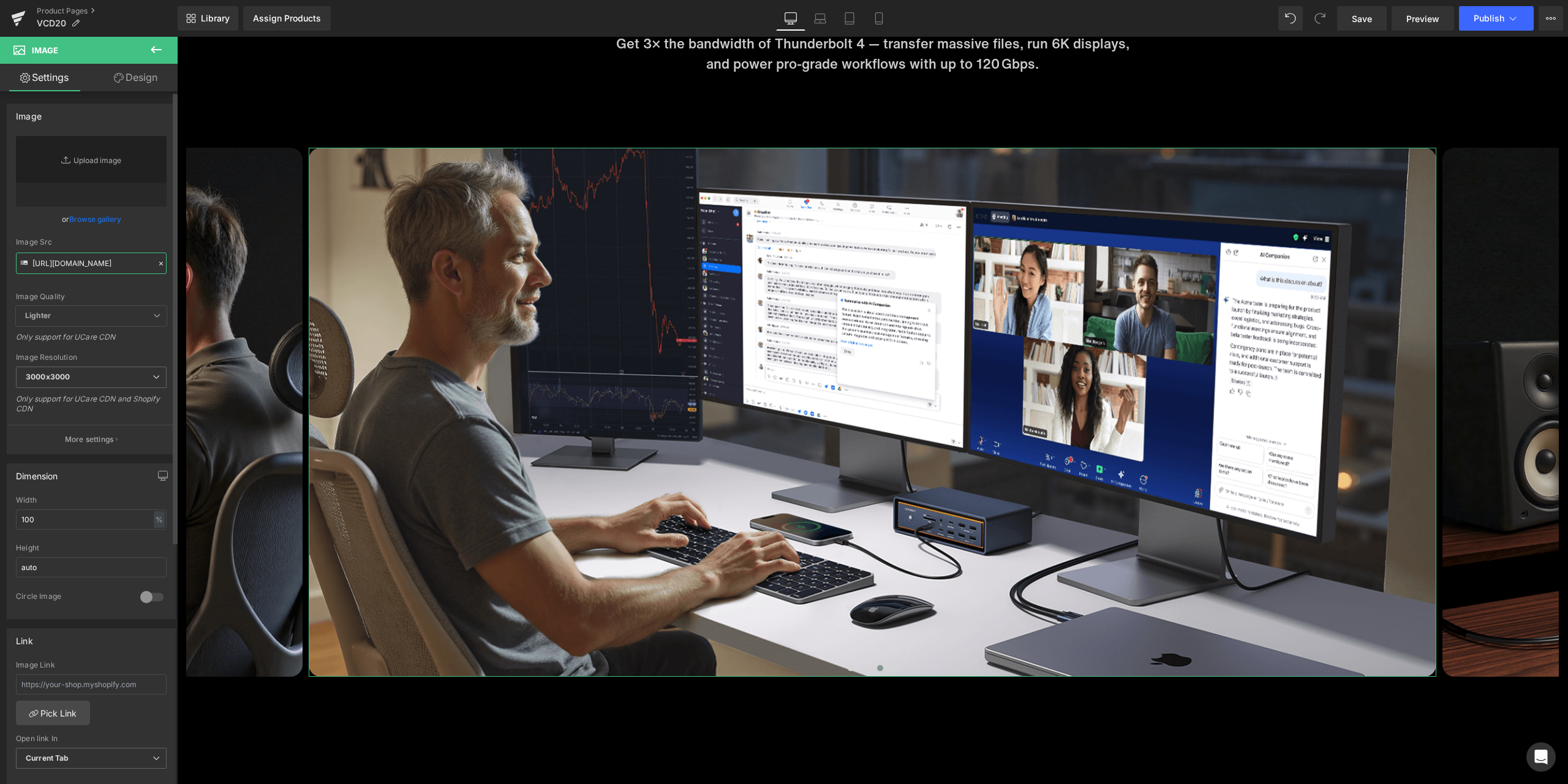
type input "https://cdn.shopify.com/s/files/1/0576/6833/7827/files/3_5a05b809-bd95-474a-ae7…"
click at [152, 237] on div "Image Quality Lighter Lightest Lighter Lighter Lightest Only support for UCare …" at bounding box center [91, 220] width 151 height 170
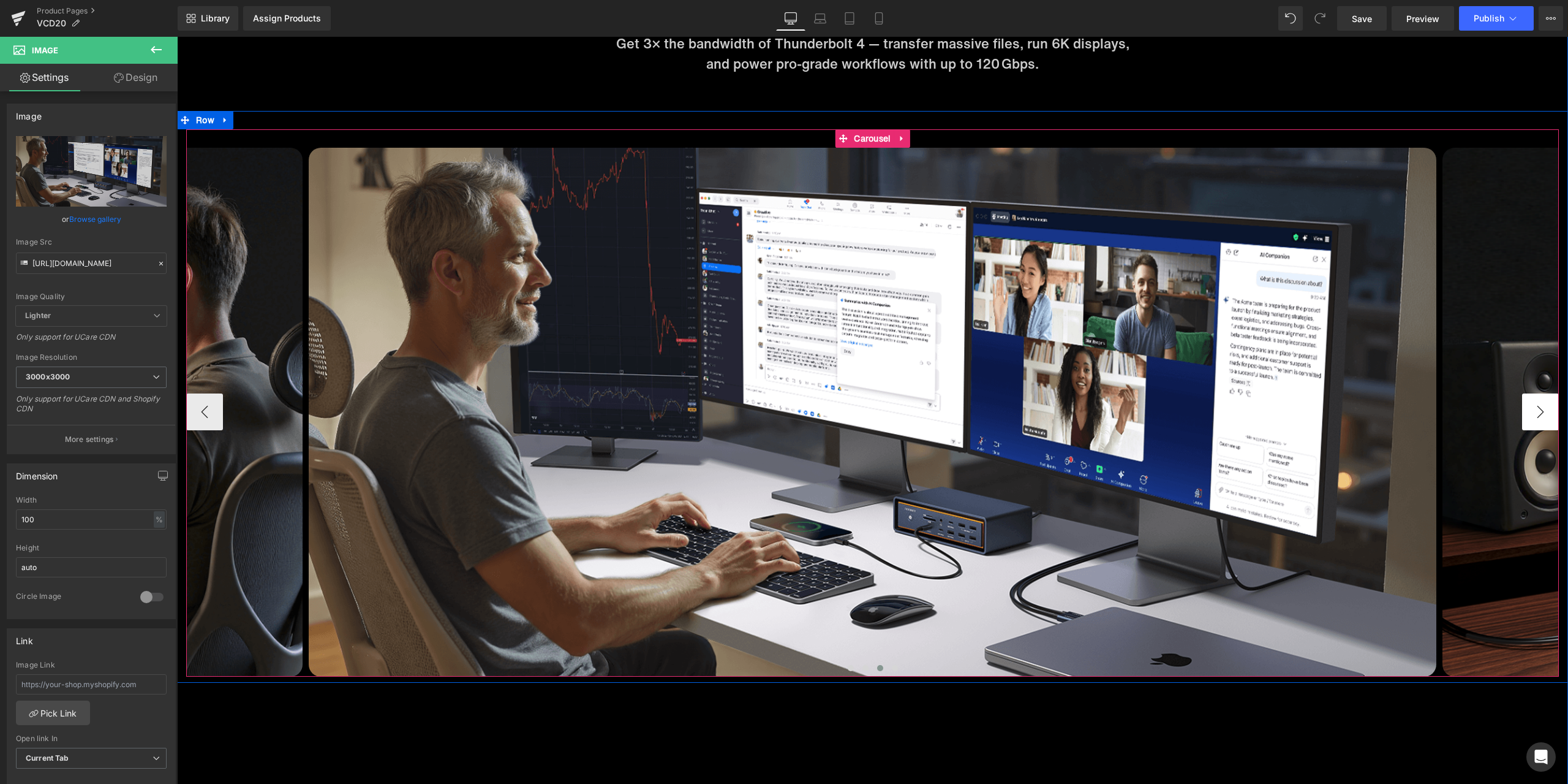
click at [1544, 408] on button "›" at bounding box center [1541, 411] width 37 height 37
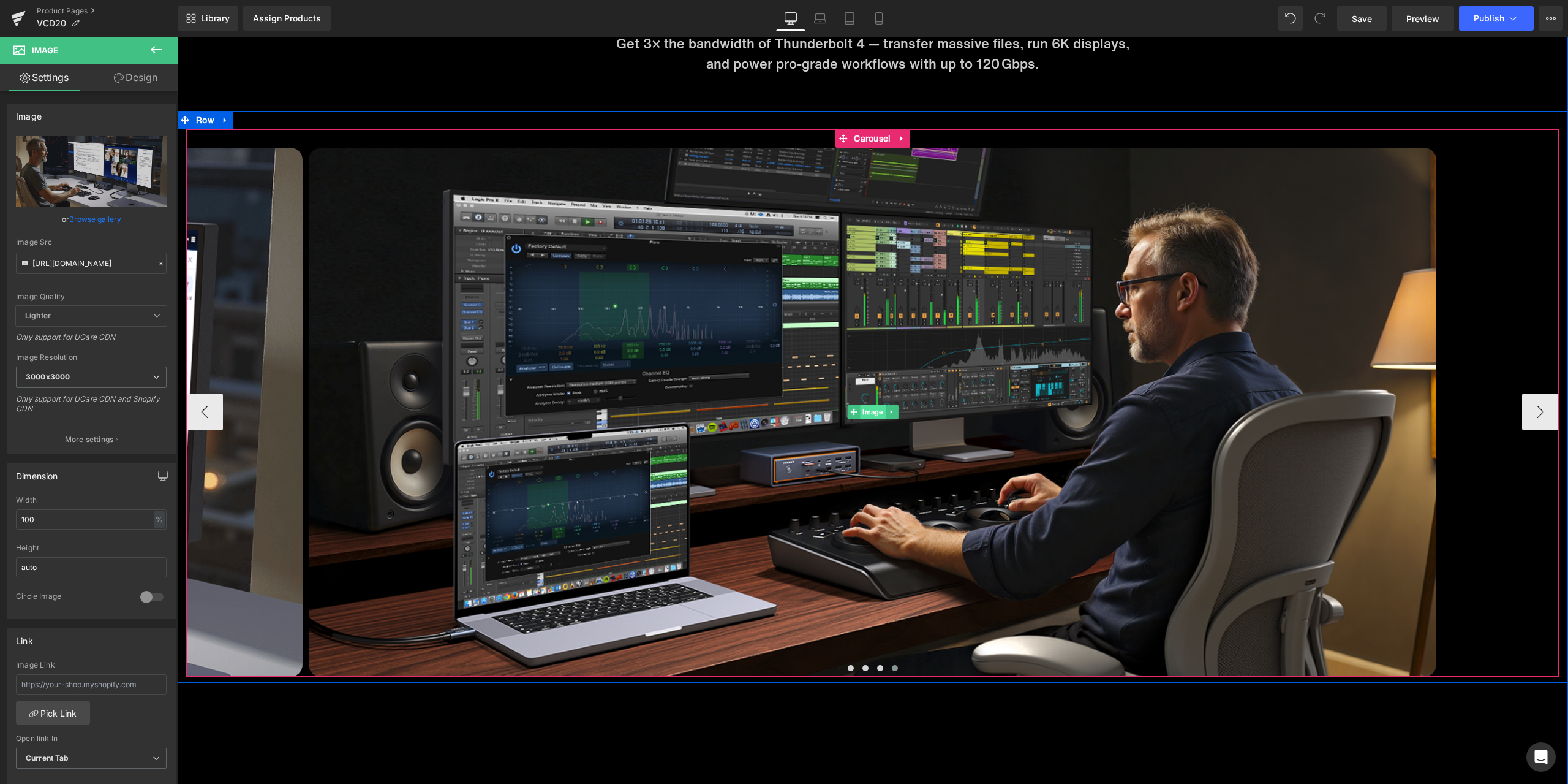
click at [875, 410] on span "Image" at bounding box center [873, 412] width 25 height 15
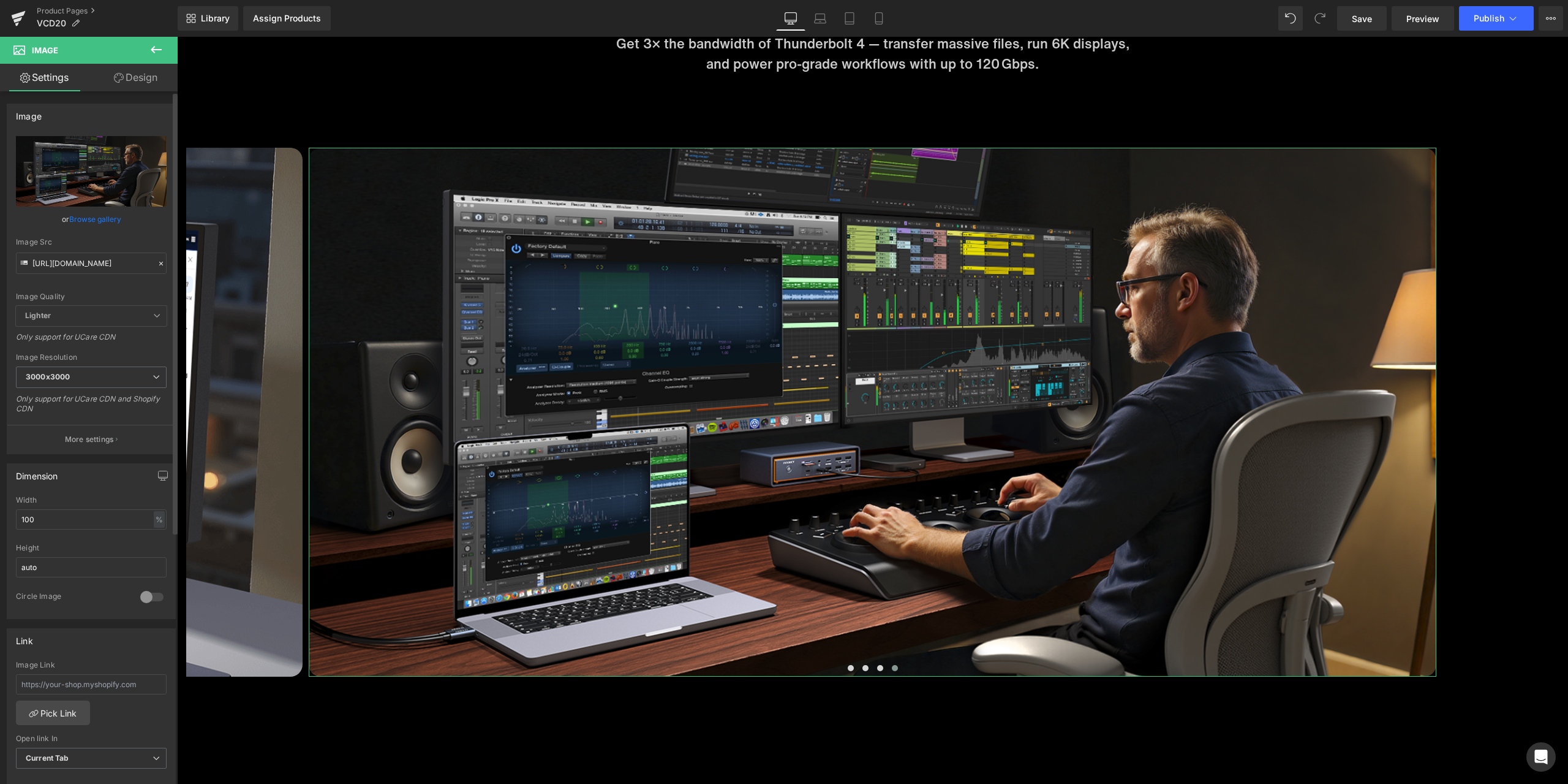
click at [156, 261] on icon at bounding box center [160, 263] width 8 height 8
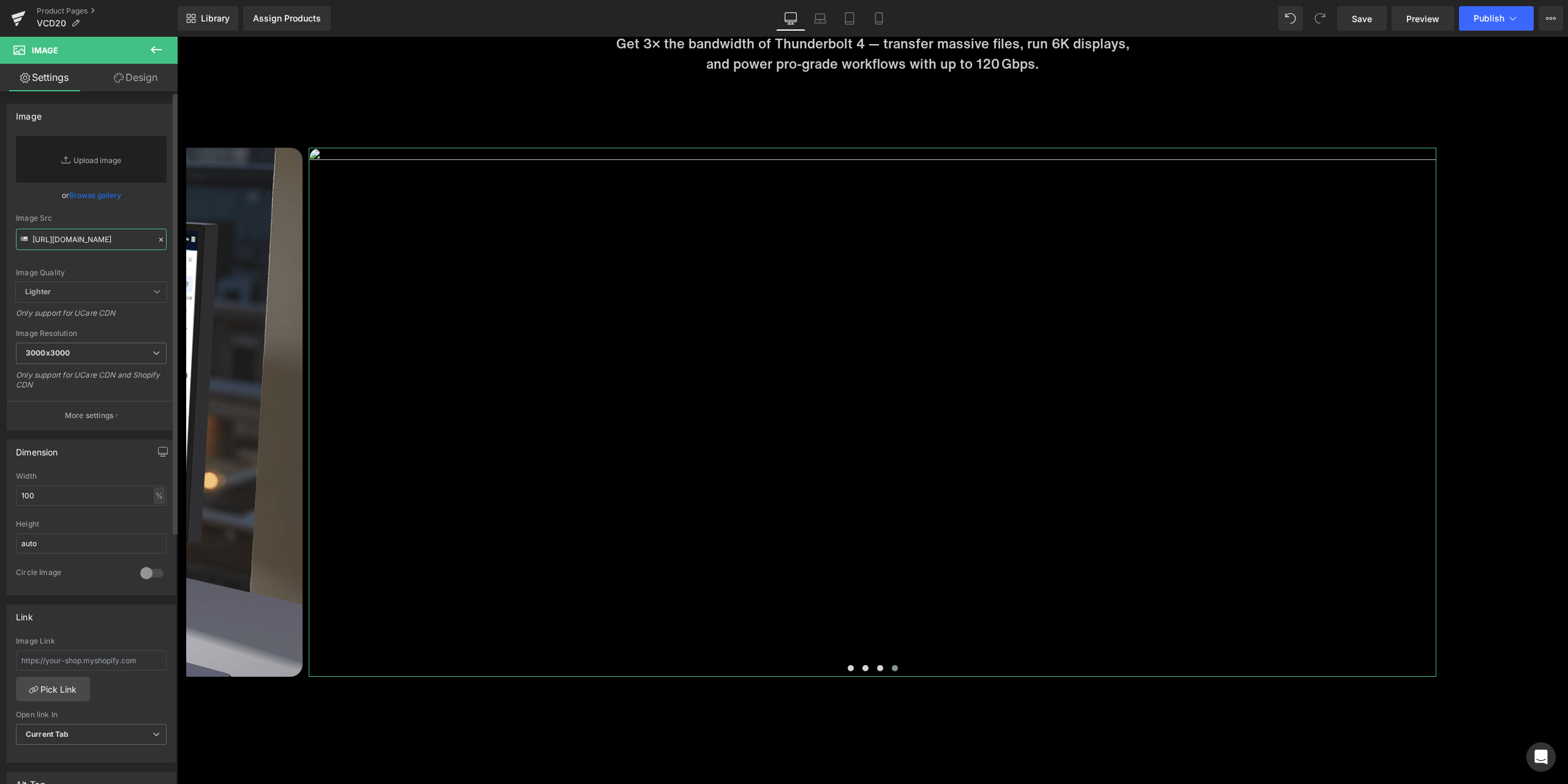
click at [111, 241] on input "https://cdn.shopify.com/s/files/1/0576/6833/7827/files/4_236cee75-79c6-449e-b86…" at bounding box center [91, 239] width 151 height 22
paste input "https://cdn.shopify.com/s/files/1/0576/6833/7827/files/4_e26d16ff-b61c-4435-a0b…"
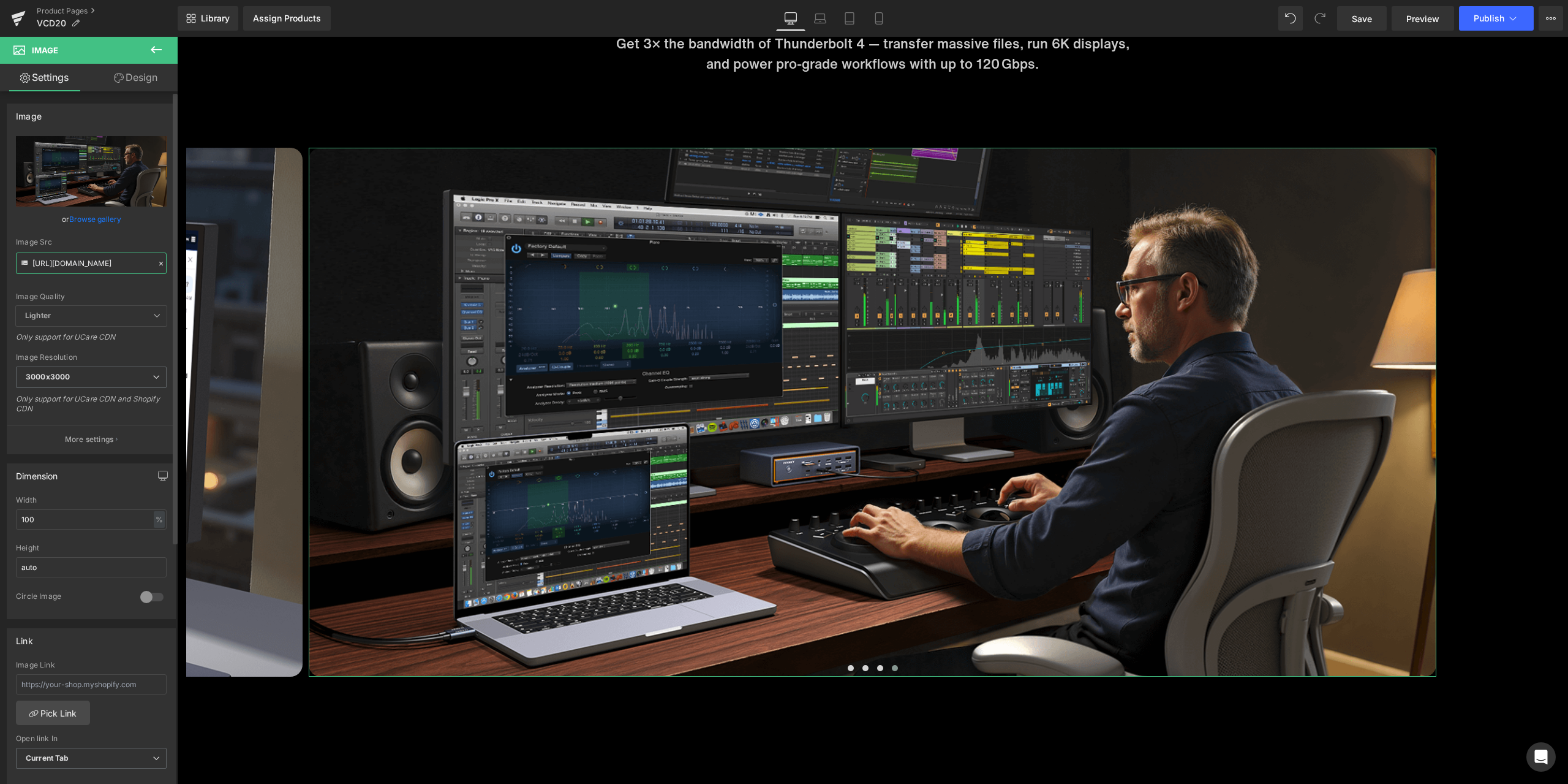
type input "https://cdn.shopify.com/s/files/1/0576/6833/7827/files/4_e26d16ff-b61c-4435-a0b…"
click at [135, 223] on div "or Browse gallery" at bounding box center [91, 220] width 151 height 13
click at [1363, 20] on span "Save" at bounding box center [1362, 19] width 20 height 13
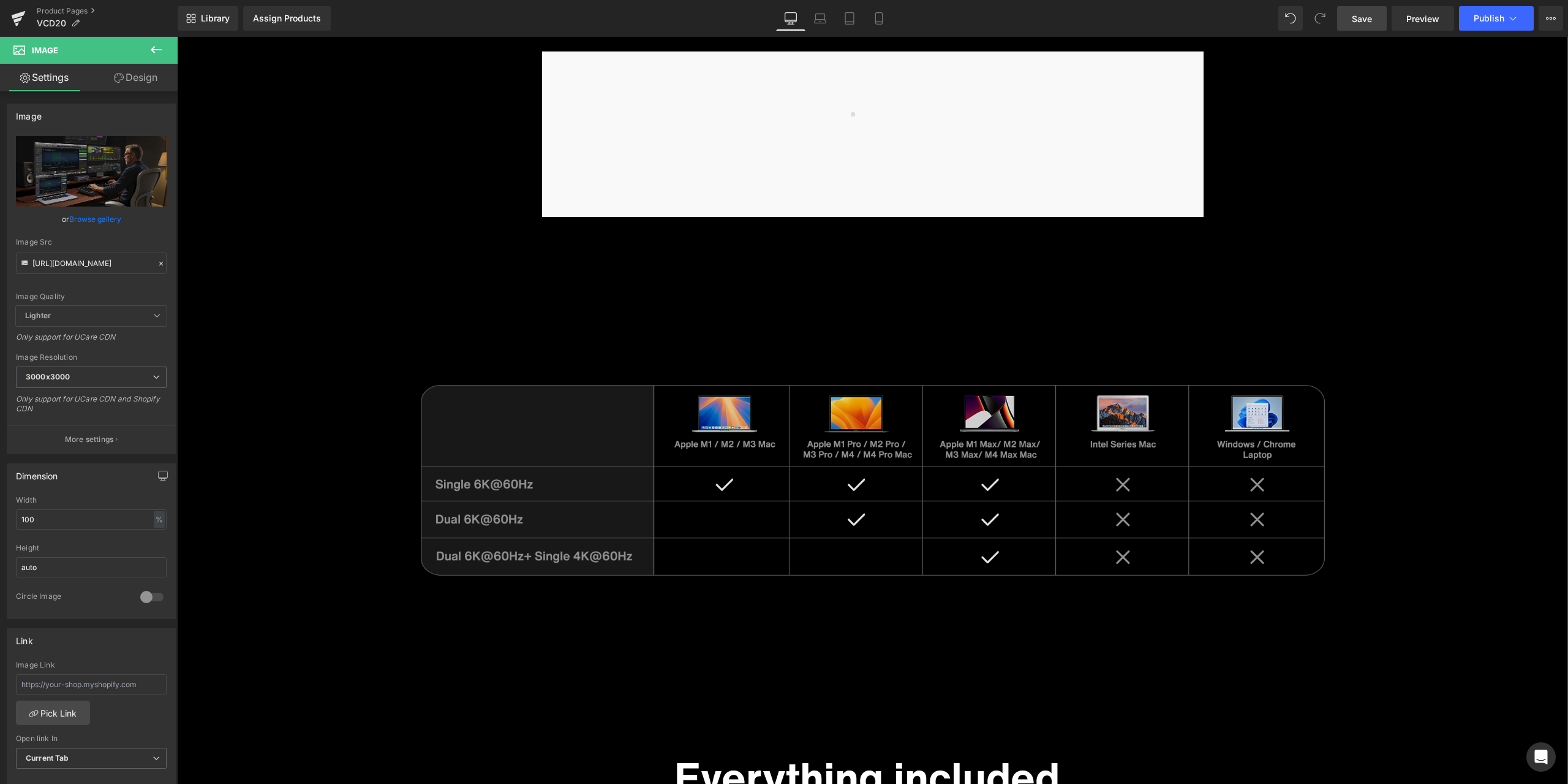
scroll to position [6739, 0]
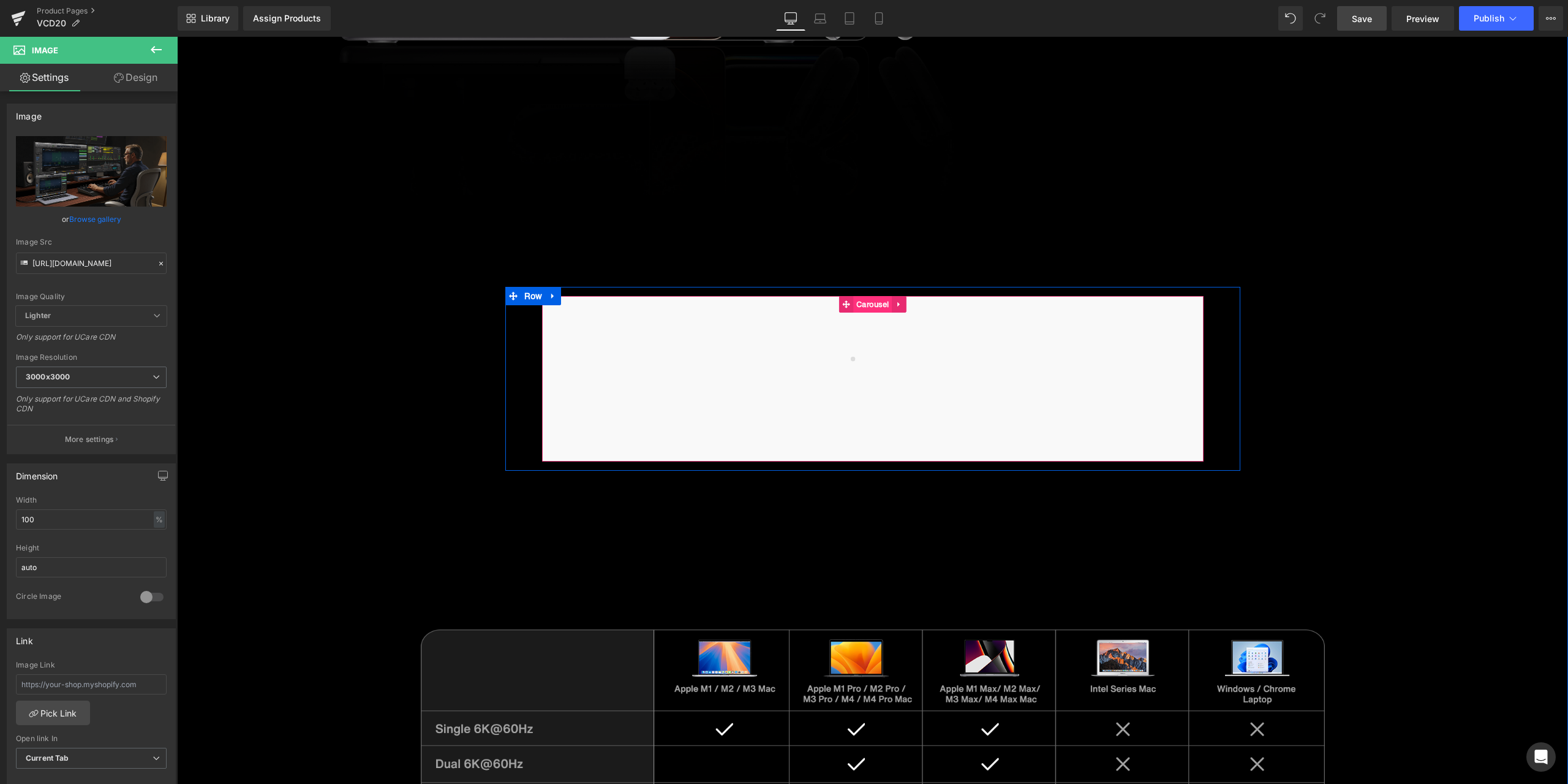
click at [869, 308] on span "Carousel" at bounding box center [873, 304] width 39 height 17
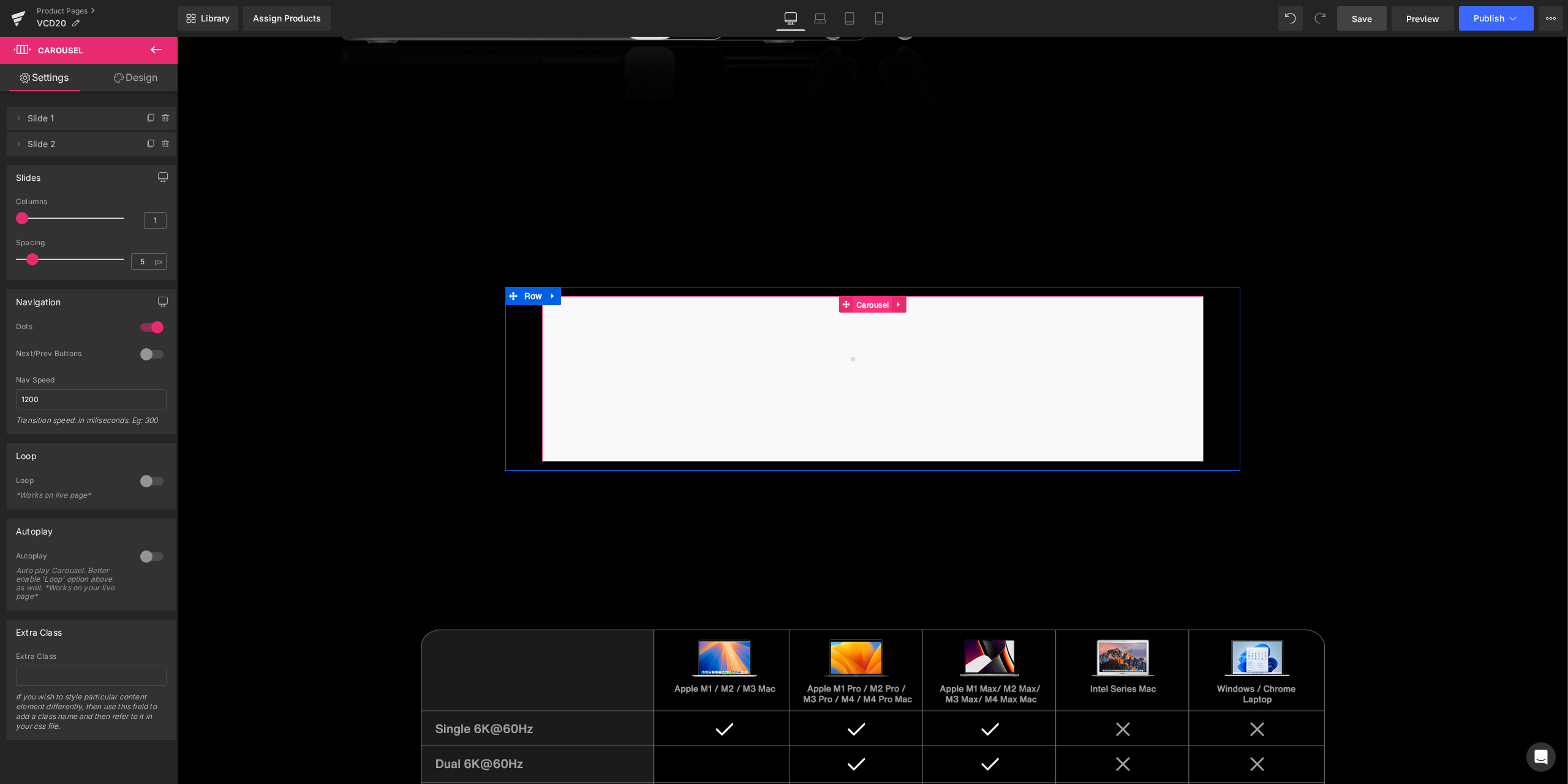
click at [873, 307] on span "Carousel" at bounding box center [873, 305] width 39 height 17
click at [870, 304] on span "Carousel" at bounding box center [873, 304] width 39 height 17
click at [523, 295] on ul "Row" at bounding box center [533, 296] width 57 height 19
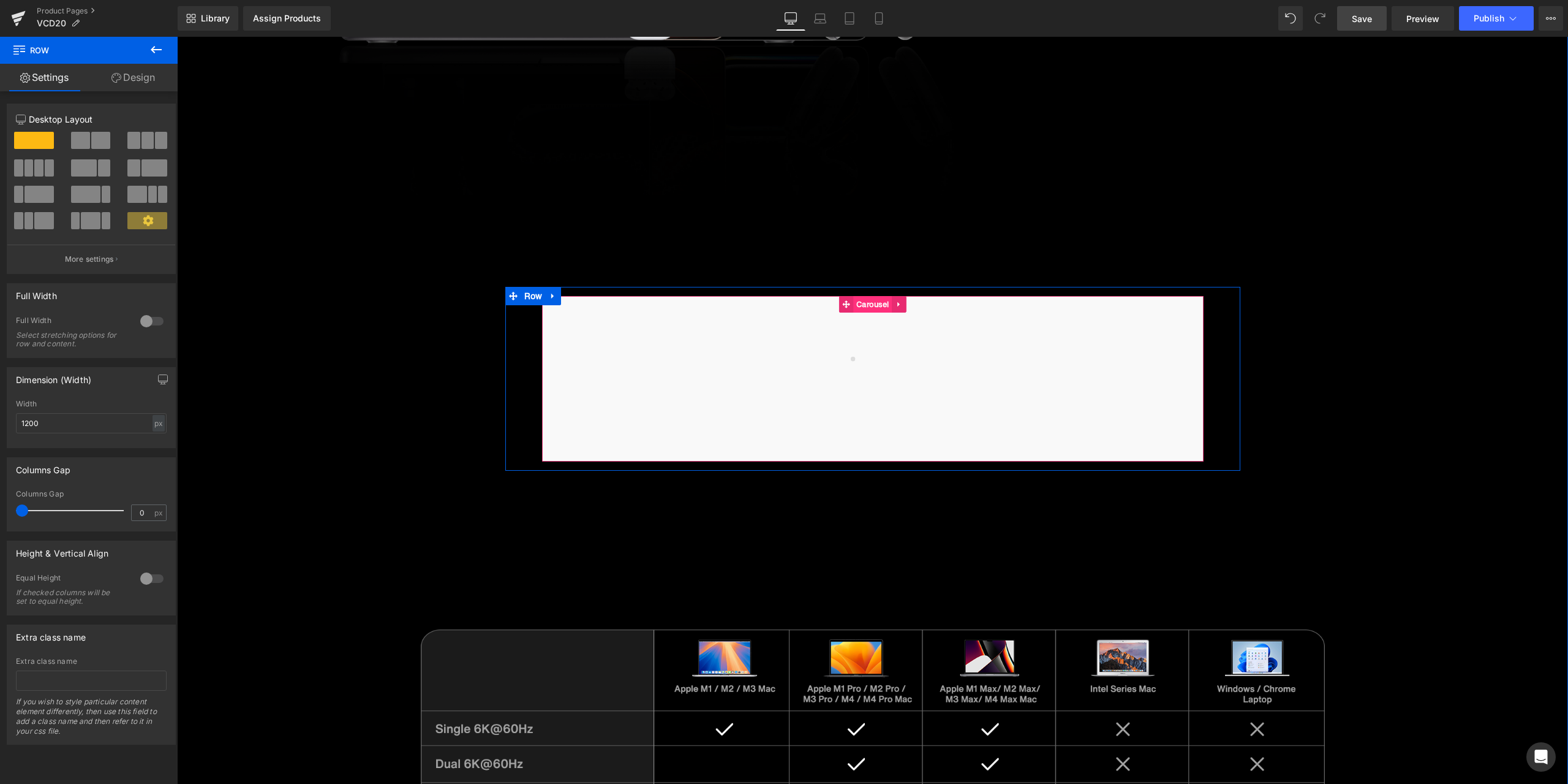
click at [864, 302] on span "Carousel" at bounding box center [873, 304] width 39 height 17
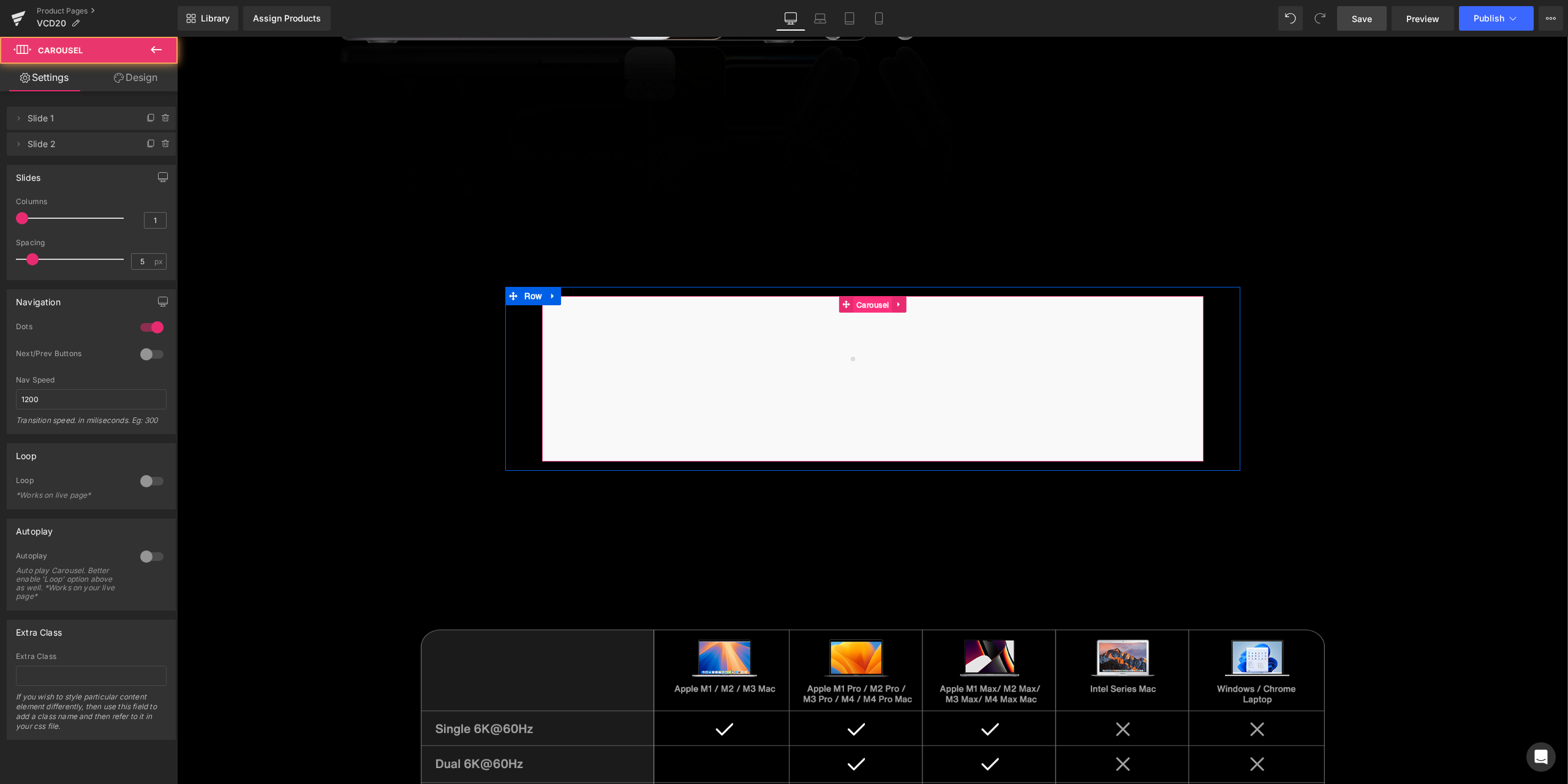
click at [864, 302] on span "Carousel" at bounding box center [873, 305] width 39 height 17
click at [833, 375] on div at bounding box center [873, 379] width 662 height 166
